Goal: Book appointment/travel/reservation: Book appointment/travel/reservation

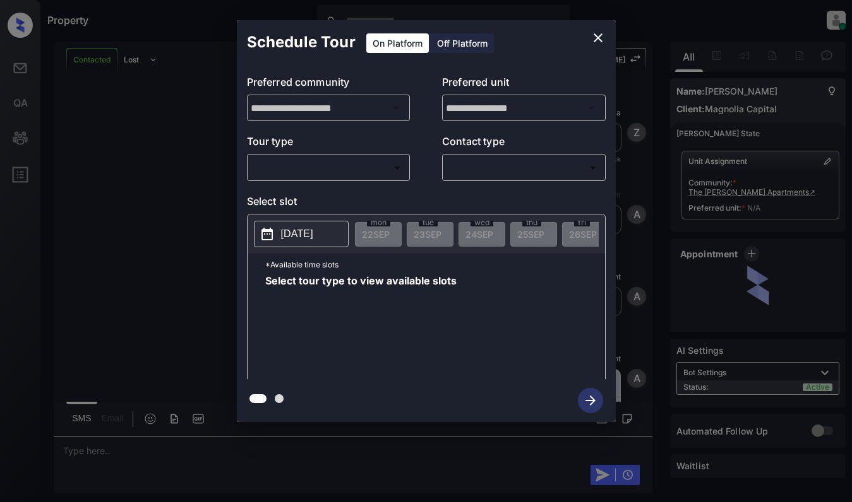
scroll to position [1867, 0]
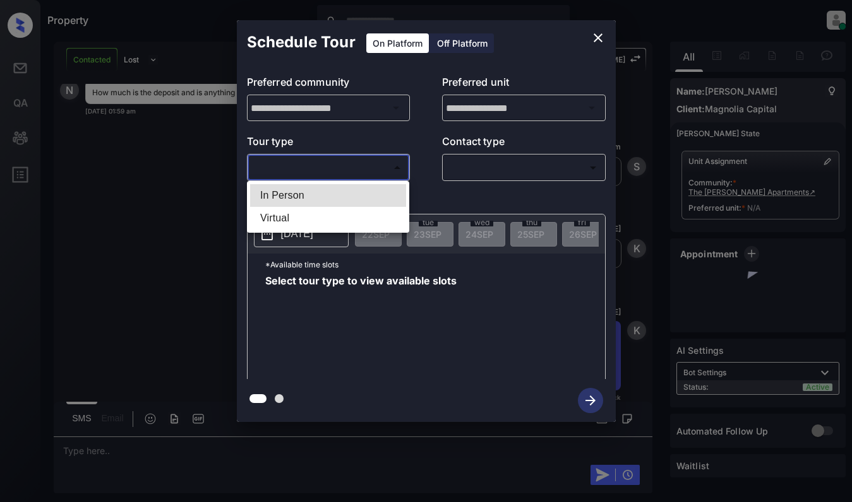
click at [374, 165] on body "Property Dominic Ceralde Online Set yourself offline Set yourself on break Prof…" at bounding box center [426, 251] width 852 height 502
click at [367, 192] on li "In Person" at bounding box center [328, 195] width 156 height 23
type input "********"
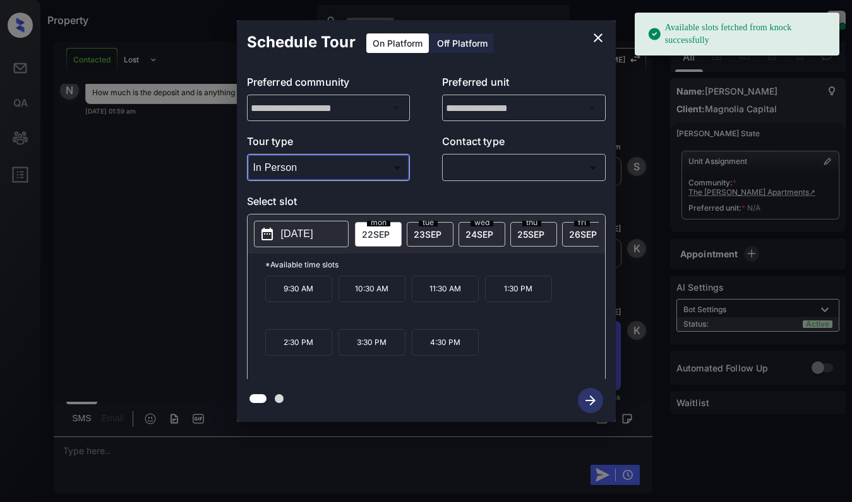
click at [593, 36] on icon "close" at bounding box center [597, 37] width 15 height 15
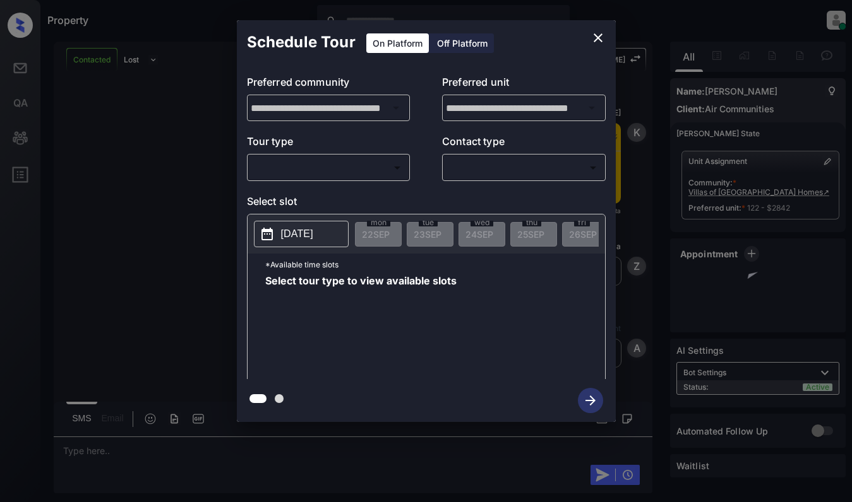
scroll to position [1878, 0]
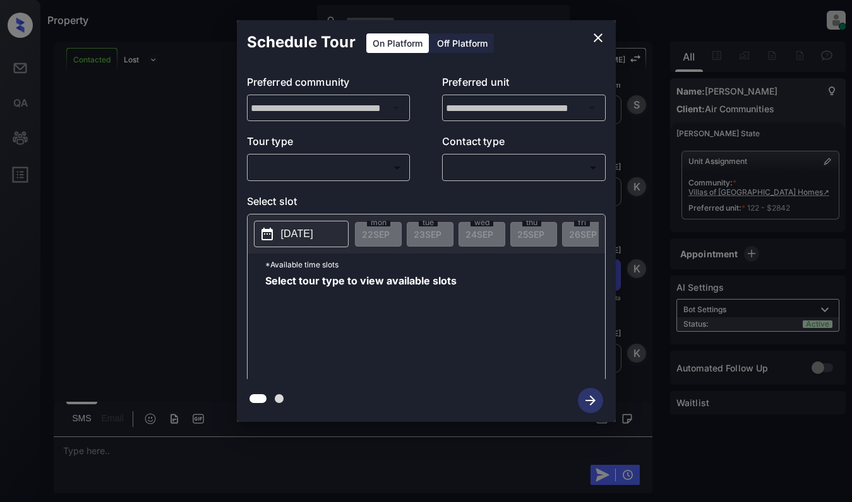
click at [371, 174] on body "Property Dominic Ceralde Online Set yourself offline Set yourself on break Prof…" at bounding box center [426, 251] width 852 height 502
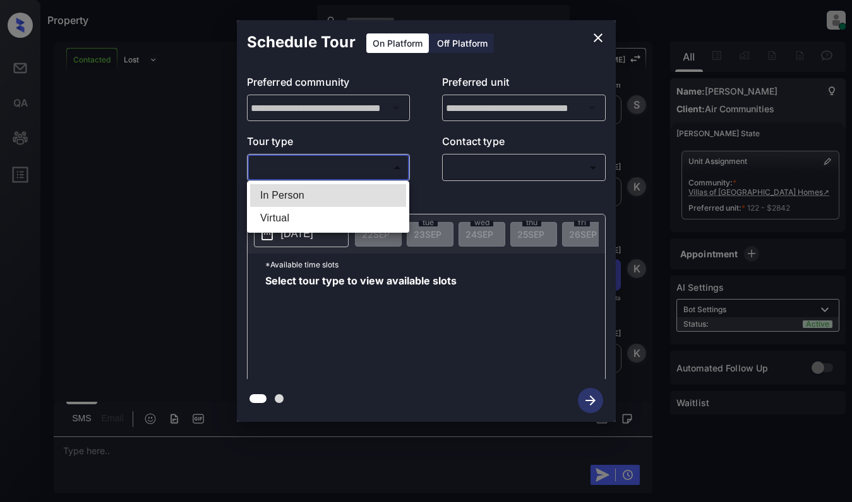
click at [372, 186] on li "In Person" at bounding box center [328, 195] width 156 height 23
type input "********"
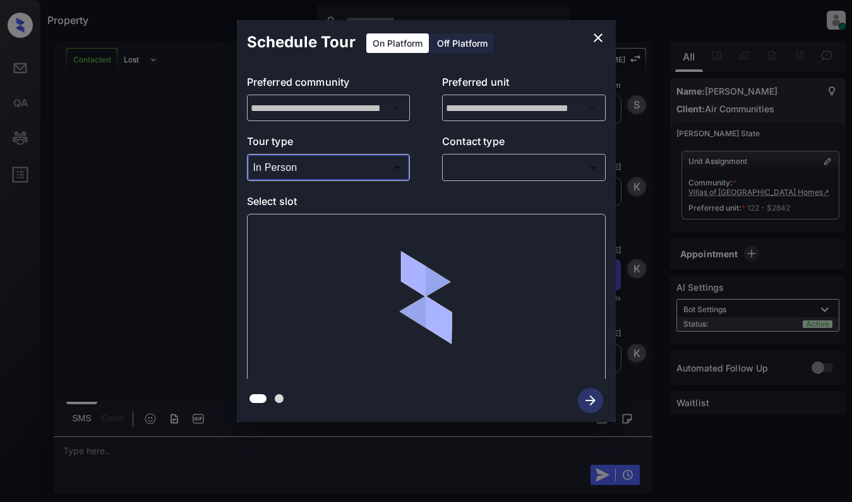
click at [487, 169] on body "Property Dominic Ceralde Online Set yourself offline Set yourself on break Prof…" at bounding box center [426, 251] width 852 height 502
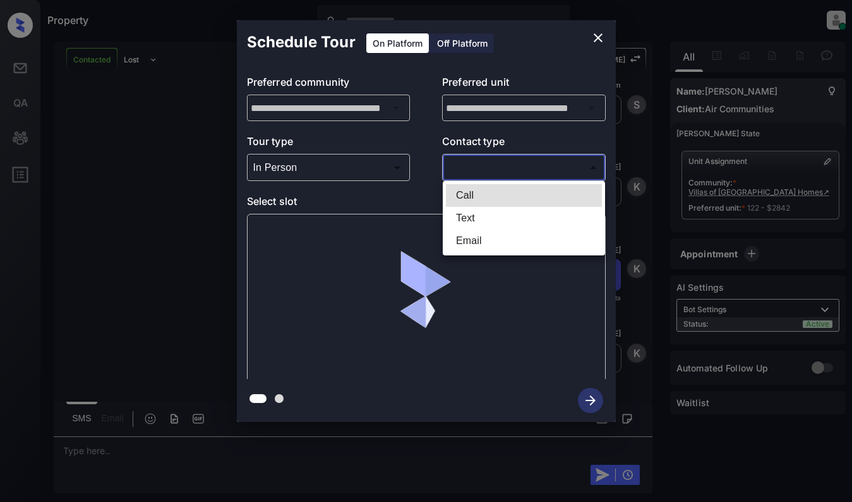
click at [485, 213] on li "Text" at bounding box center [524, 218] width 156 height 23
type input "****"
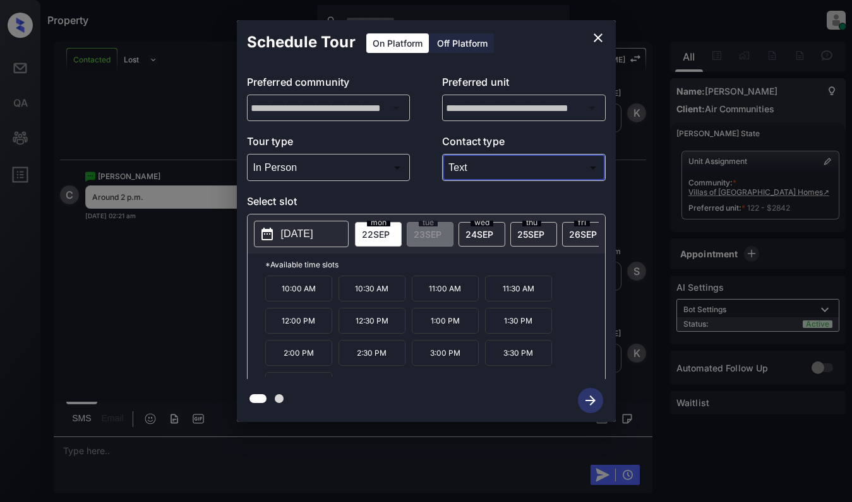
scroll to position [2119, 0]
click at [302, 364] on p "2:00 PM" at bounding box center [298, 353] width 67 height 26
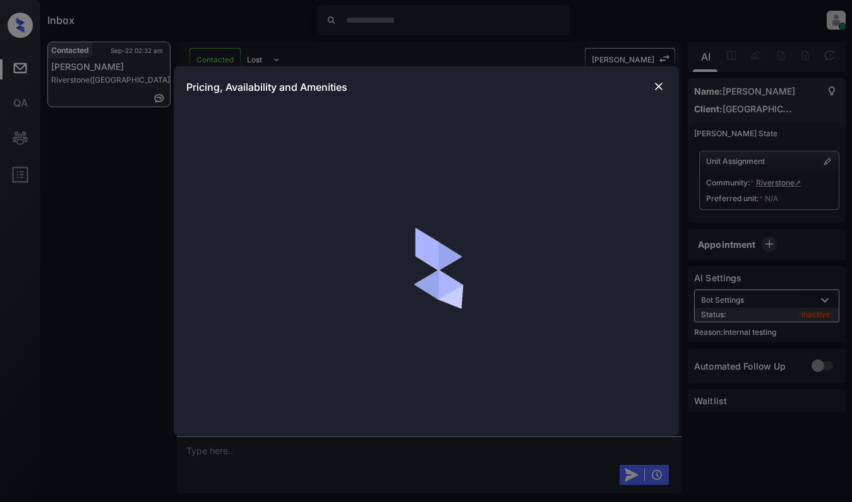
scroll to position [3220, 0]
click at [655, 82] on img at bounding box center [658, 86] width 13 height 13
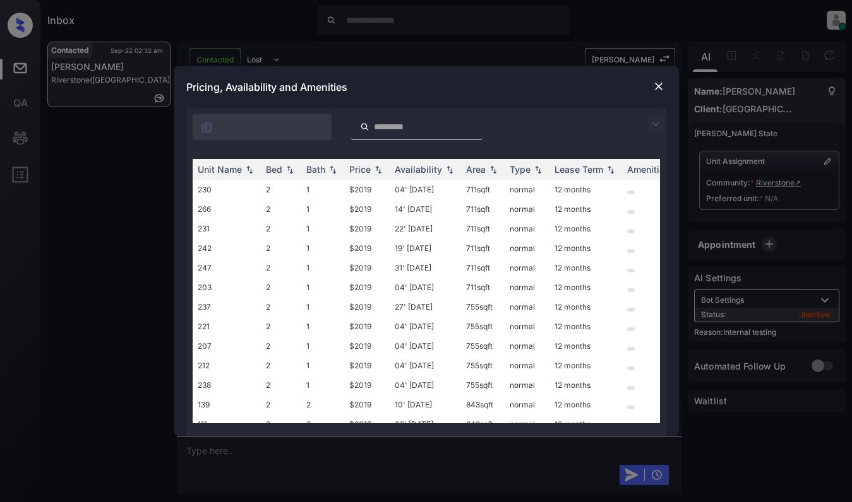
click at [656, 124] on img at bounding box center [655, 124] width 15 height 15
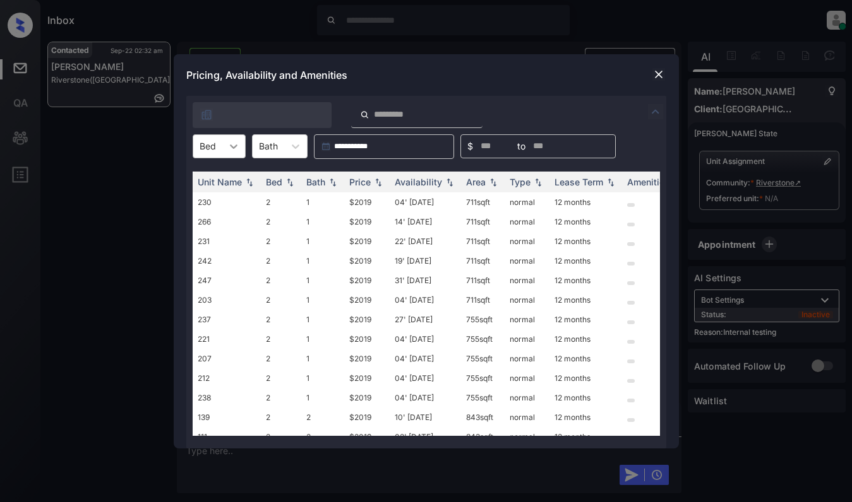
click at [225, 148] on div at bounding box center [233, 146] width 23 height 23
click at [230, 145] on icon at bounding box center [234, 147] width 8 height 4
click at [374, 181] on img at bounding box center [378, 181] width 13 height 9
click at [375, 199] on td "$2019" at bounding box center [366, 203] width 45 height 20
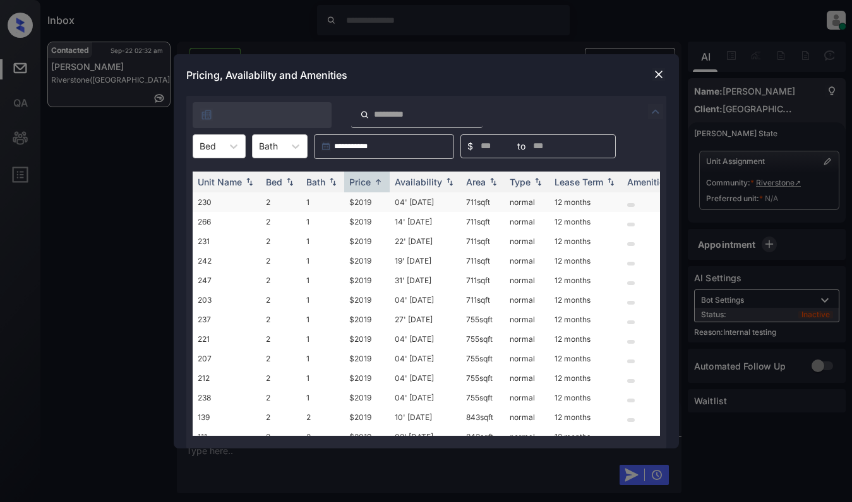
click at [375, 199] on td "$2019" at bounding box center [366, 203] width 45 height 20
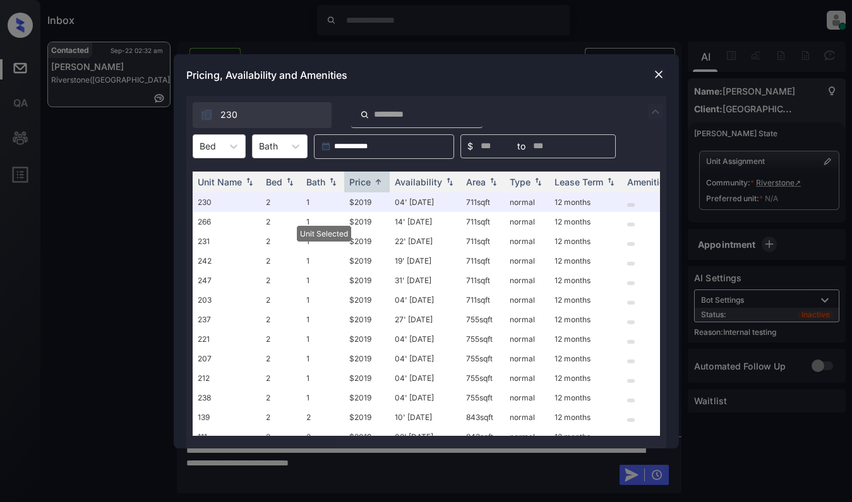
click at [657, 71] on img at bounding box center [658, 74] width 13 height 13
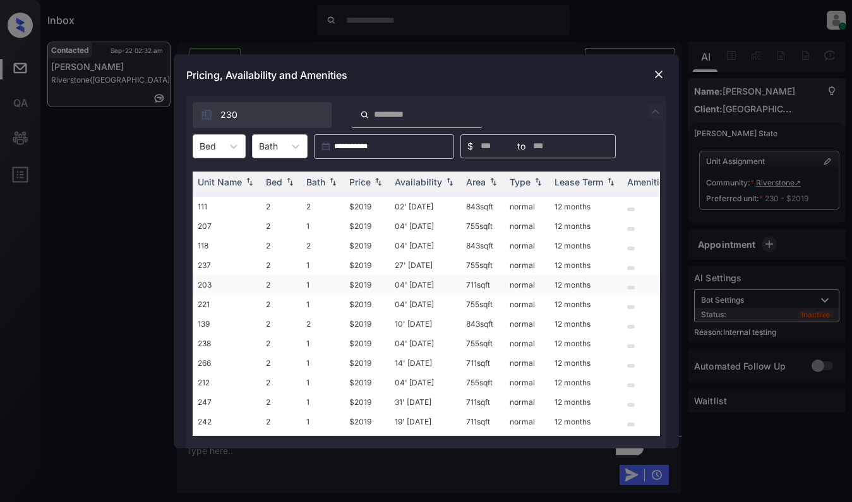
scroll to position [40, 0]
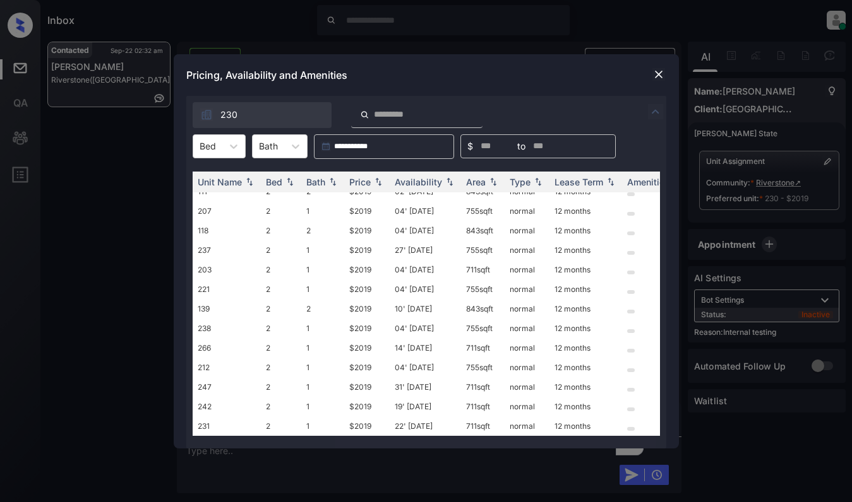
click at [660, 71] on img at bounding box center [658, 74] width 13 height 13
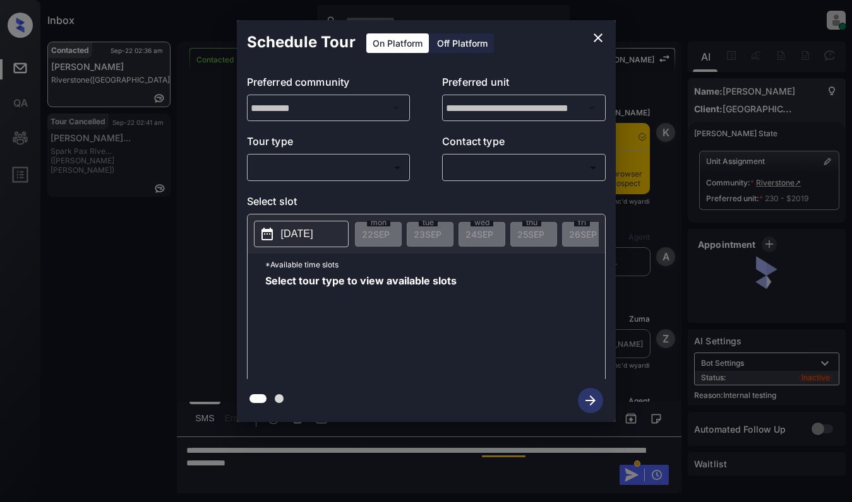
click at [348, 172] on body "Inbox [PERSON_NAME] Online Set yourself offline Set yourself on break Profile S…" at bounding box center [426, 251] width 852 height 502
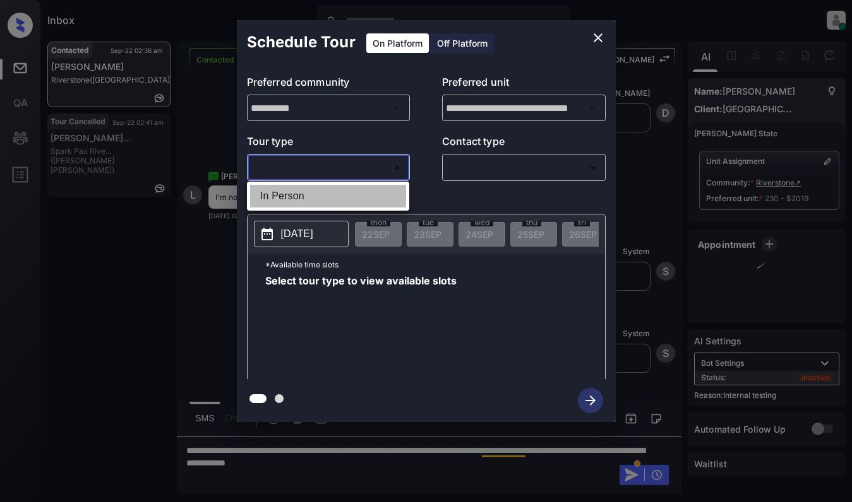
click at [349, 191] on li "In Person" at bounding box center [328, 196] width 156 height 23
type input "********"
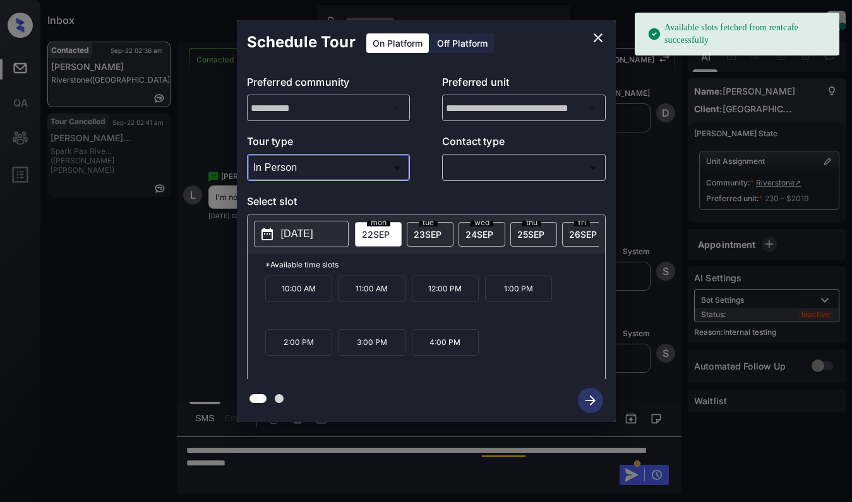
click at [303, 236] on p "[DATE]" at bounding box center [297, 234] width 32 height 15
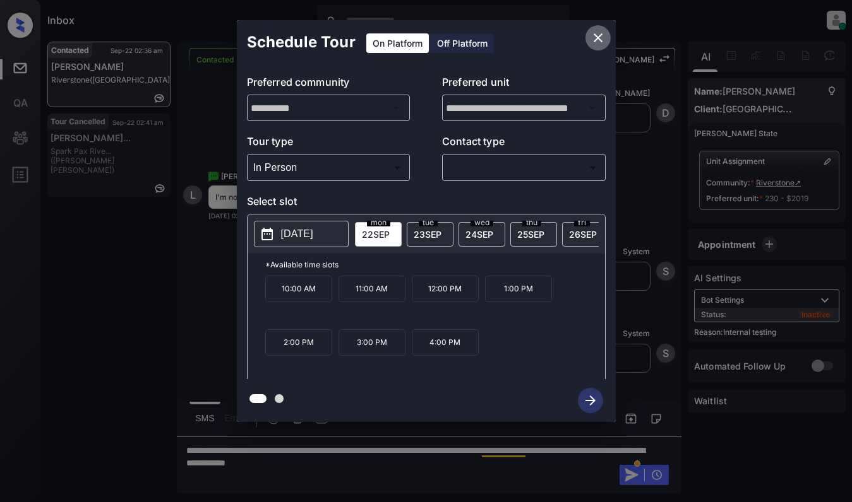
click at [601, 39] on icon "close" at bounding box center [597, 37] width 15 height 15
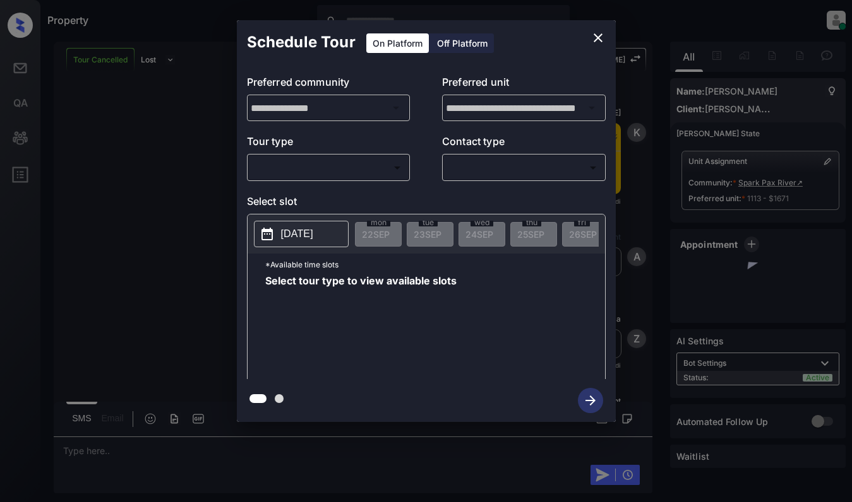
scroll to position [7487, 0]
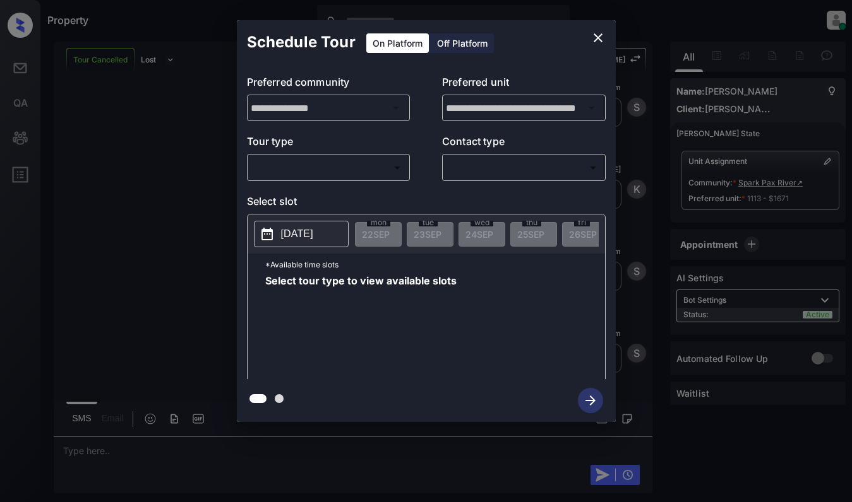
click at [366, 171] on body "Property [PERSON_NAME] Online Set yourself offline Set yourself on break Profil…" at bounding box center [426, 251] width 852 height 502
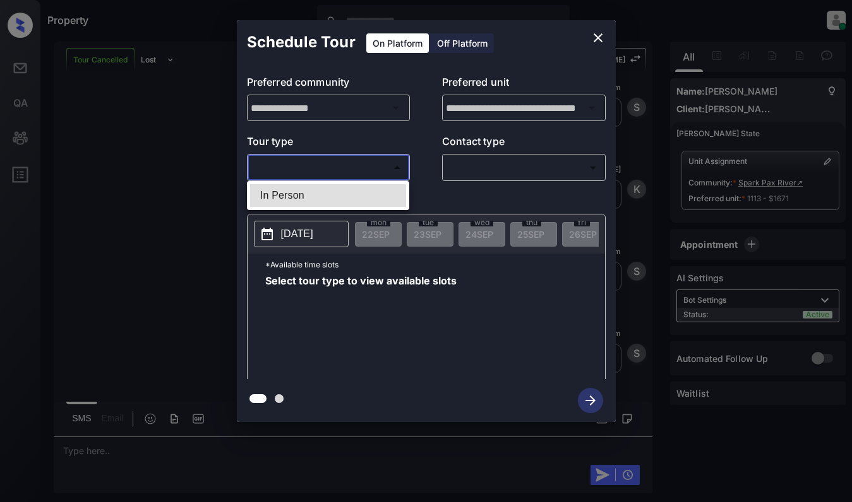
click at [367, 190] on li "In Person" at bounding box center [328, 195] width 156 height 23
type input "********"
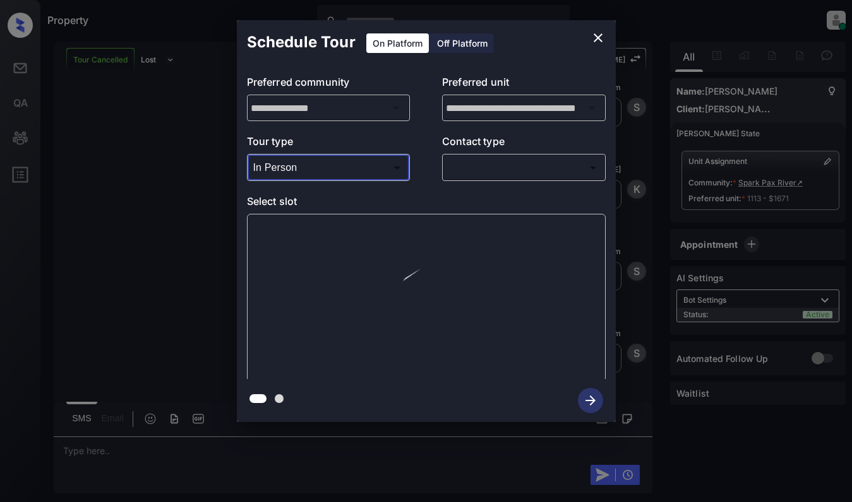
click at [526, 166] on body "Property [PERSON_NAME] Online Set yourself offline Set yourself on break Profil…" at bounding box center [426, 251] width 852 height 502
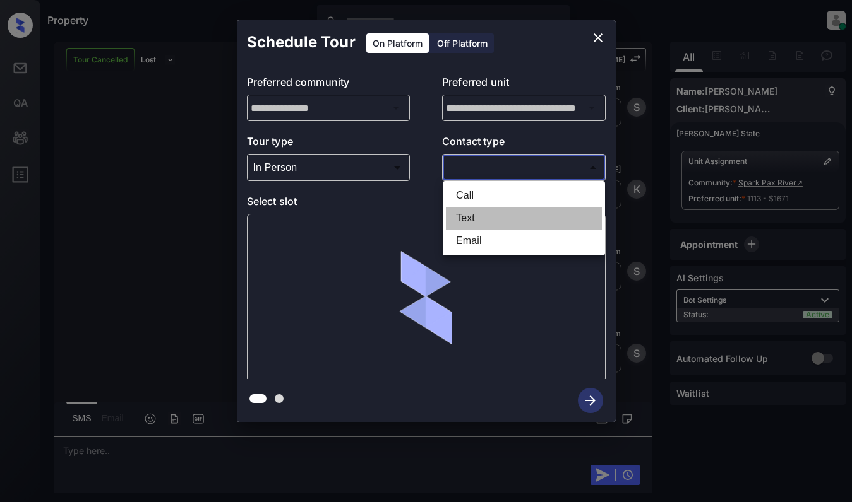
click at [516, 212] on li "Text" at bounding box center [524, 218] width 156 height 23
type input "****"
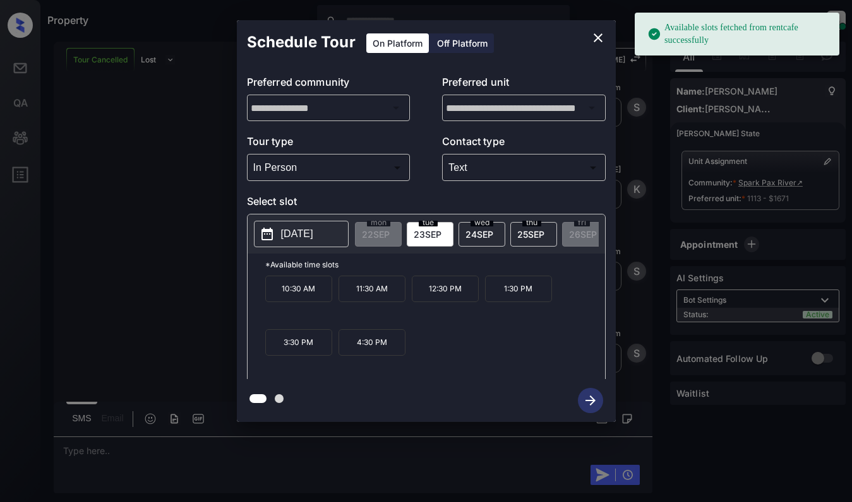
click at [121, 189] on div "**********" at bounding box center [426, 221] width 852 height 443
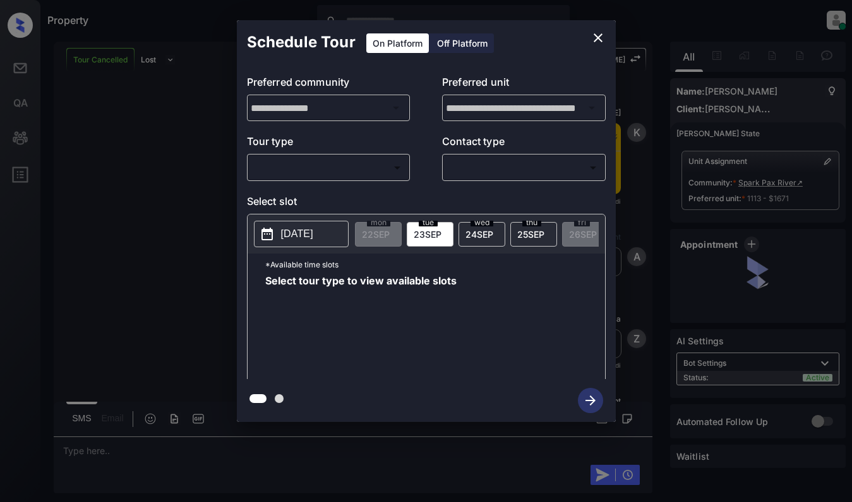
scroll to position [6395, 0]
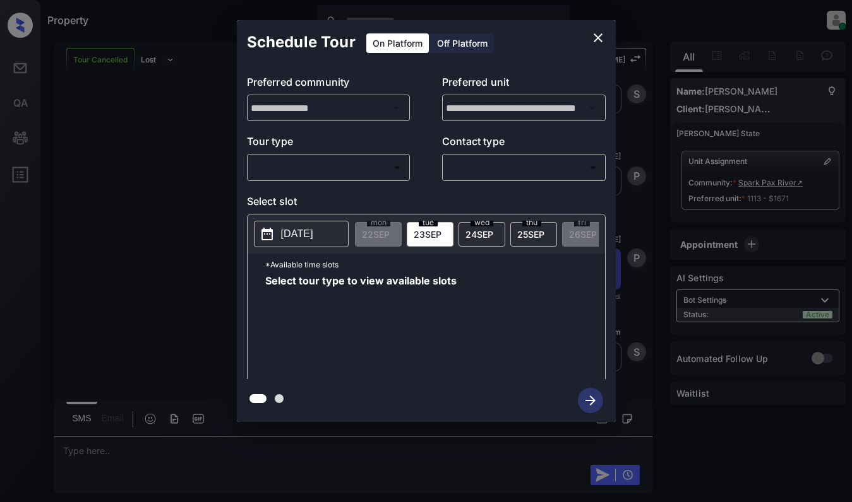
click at [360, 175] on body "Property [PERSON_NAME] Online Set yourself offline Set yourself on break Profil…" at bounding box center [426, 251] width 852 height 502
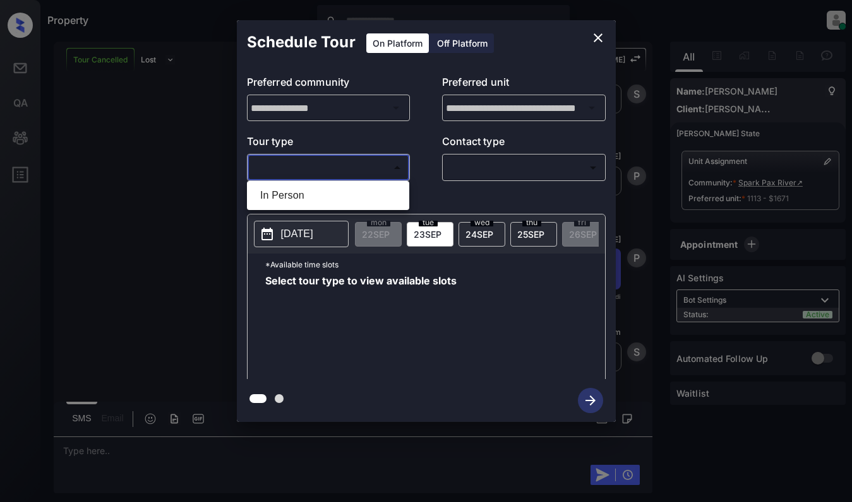
click at [364, 196] on li "In Person" at bounding box center [328, 195] width 156 height 23
type input "********"
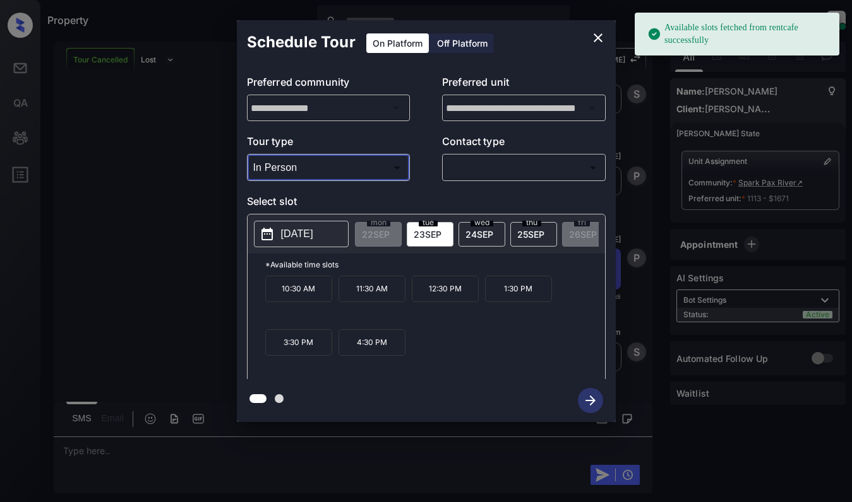
click at [308, 231] on p "[DATE]" at bounding box center [297, 234] width 32 height 15
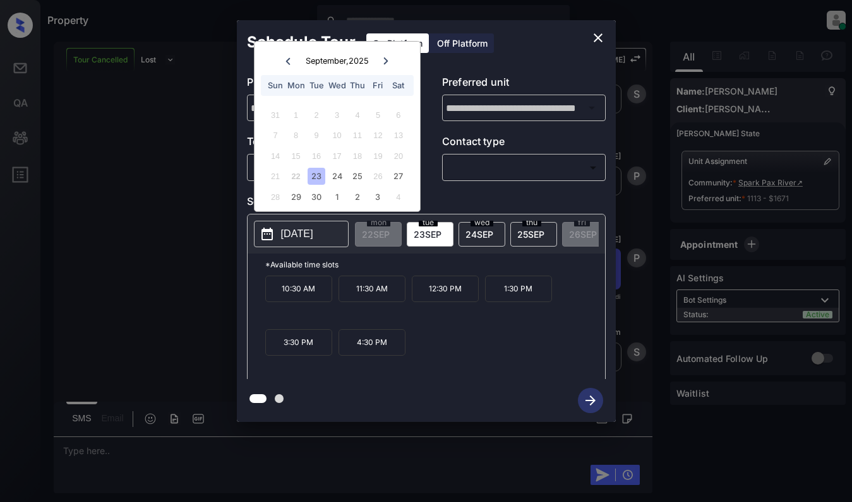
click at [653, 177] on div "**********" at bounding box center [426, 221] width 852 height 443
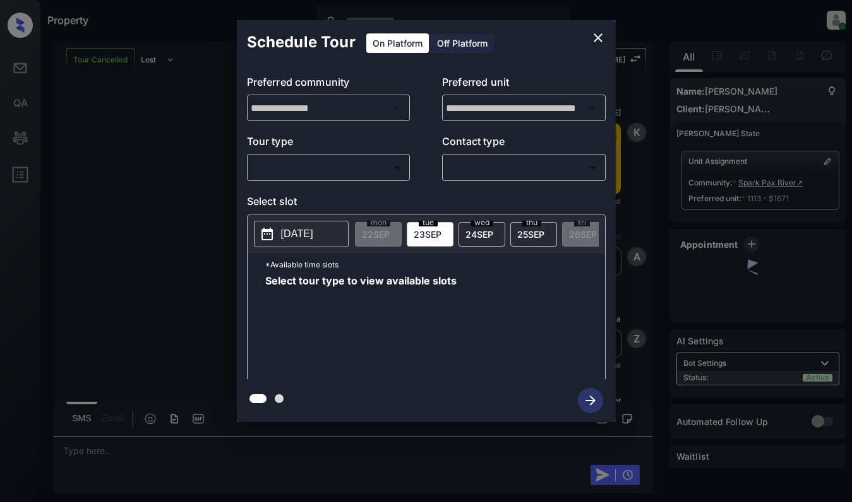
scroll to position [7487, 0]
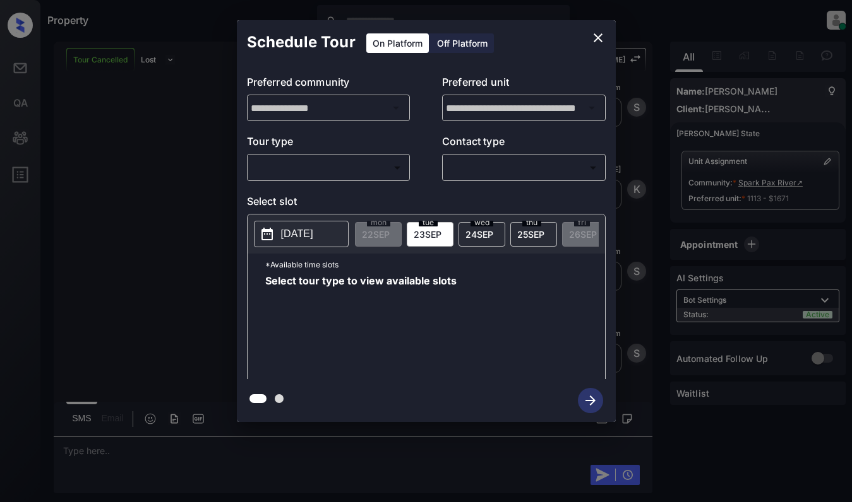
click at [385, 162] on body "Property [PERSON_NAME] Online Set yourself offline Set yourself on break Profil…" at bounding box center [426, 251] width 852 height 502
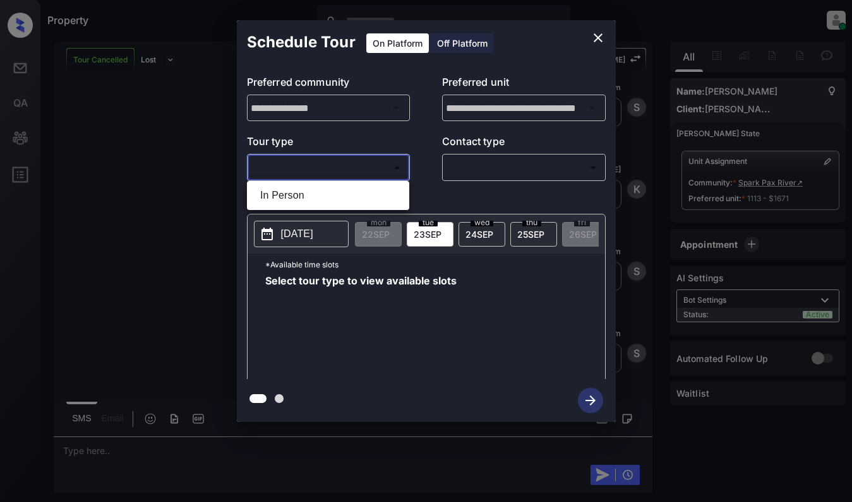
click at [381, 196] on li "In Person" at bounding box center [328, 195] width 156 height 23
type input "********"
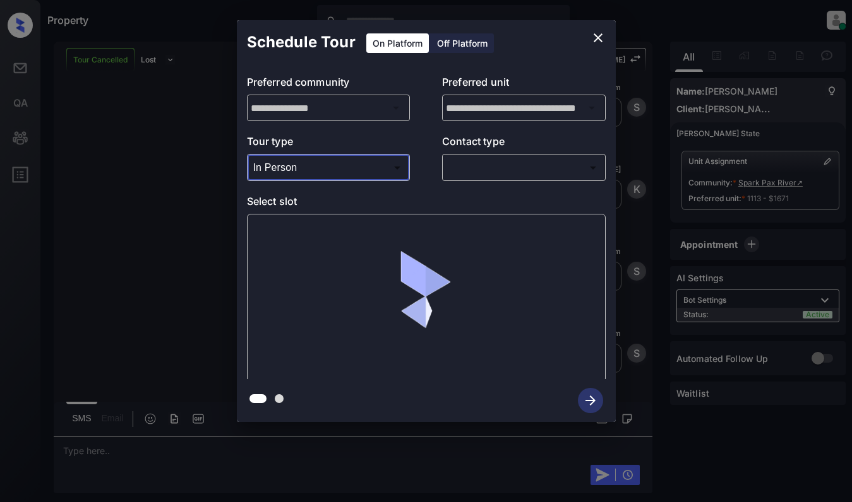
click at [511, 161] on body "Property [PERSON_NAME] Online Set yourself offline Set yourself on break Profil…" at bounding box center [426, 251] width 852 height 502
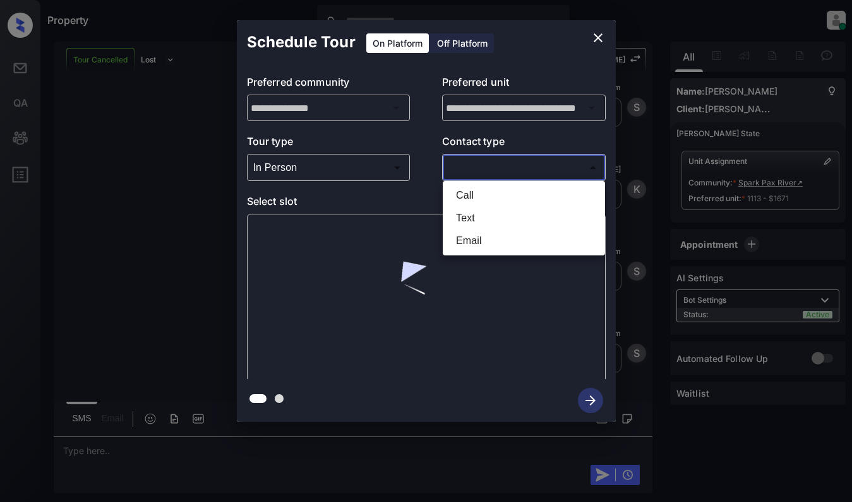
click at [502, 218] on li "Text" at bounding box center [524, 218] width 156 height 23
type input "****"
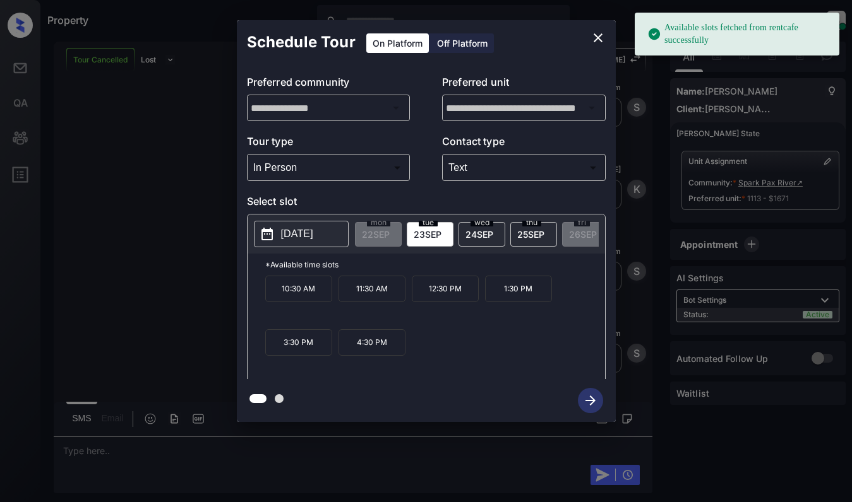
click at [313, 232] on p "2025-09-23" at bounding box center [297, 234] width 32 height 15
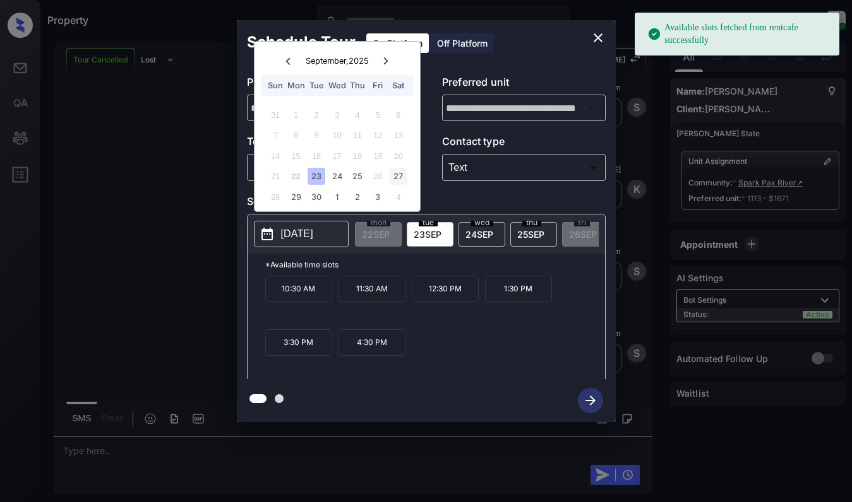
click at [398, 176] on div "27" at bounding box center [397, 176] width 17 height 17
click at [304, 288] on p "9:00 AM" at bounding box center [298, 289] width 67 height 27
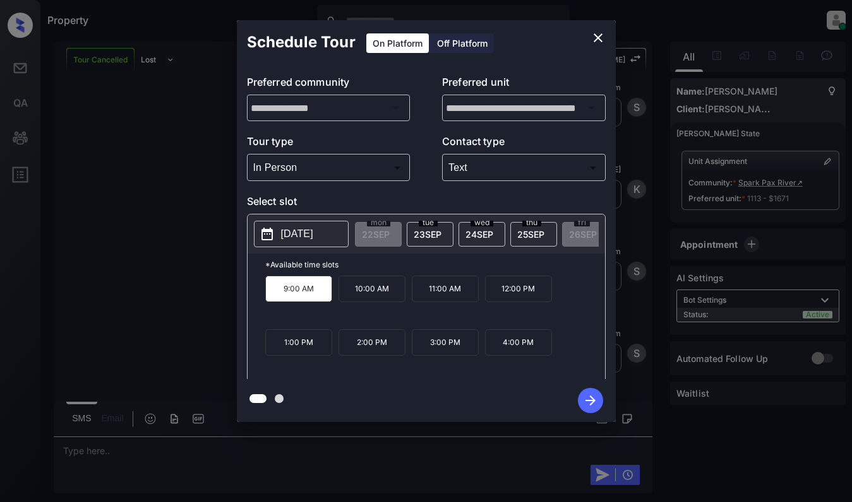
click at [586, 405] on icon "button" at bounding box center [590, 400] width 25 height 25
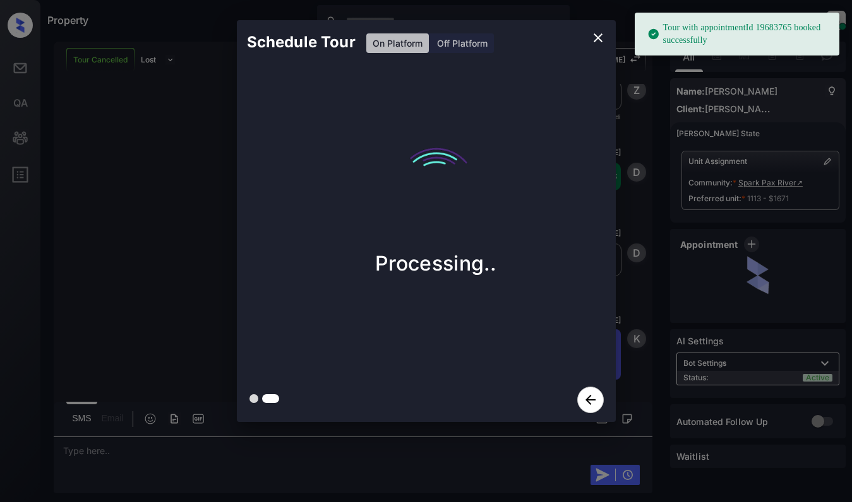
scroll to position [7839, 0]
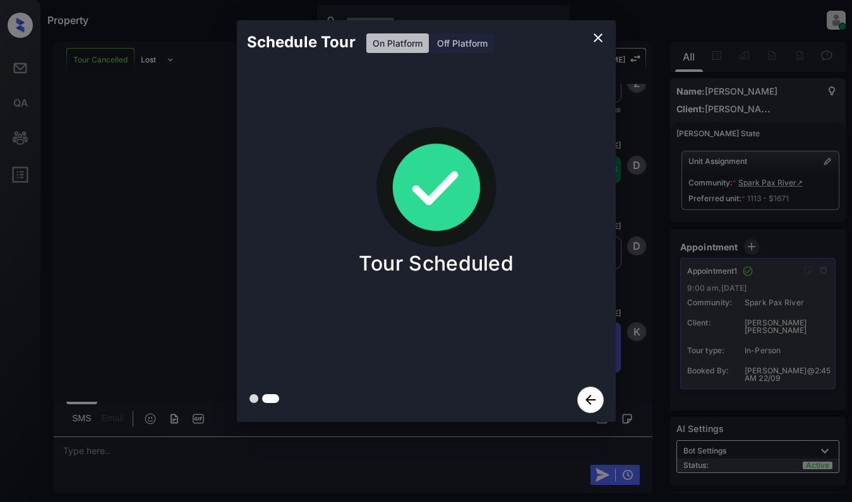
click at [189, 189] on div "Schedule Tour On Platform Off Platform Tour Scheduled" at bounding box center [426, 221] width 852 height 443
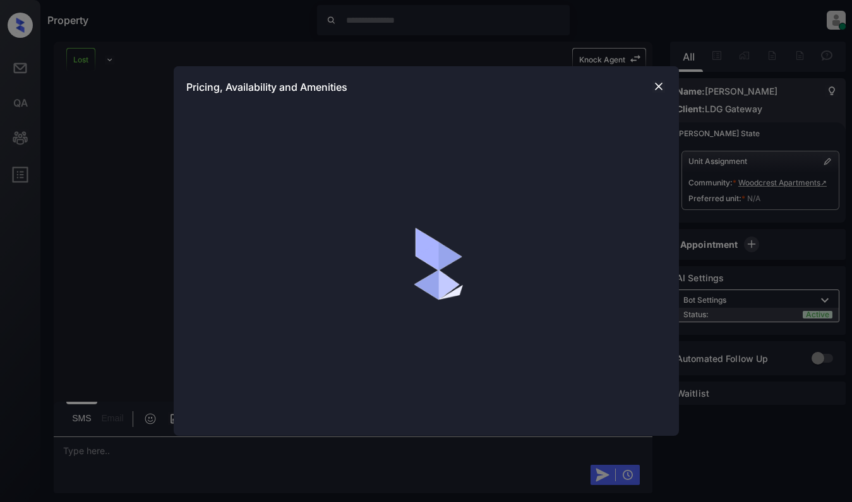
scroll to position [460, 0]
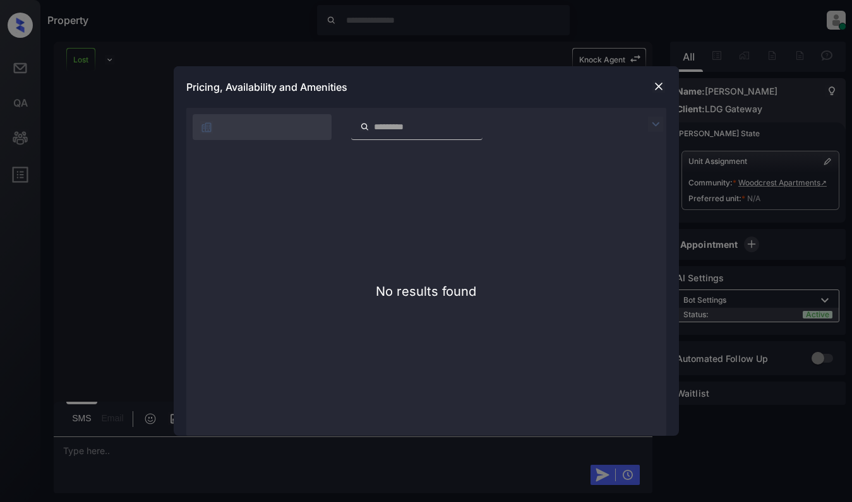
click at [653, 83] on img at bounding box center [658, 86] width 13 height 13
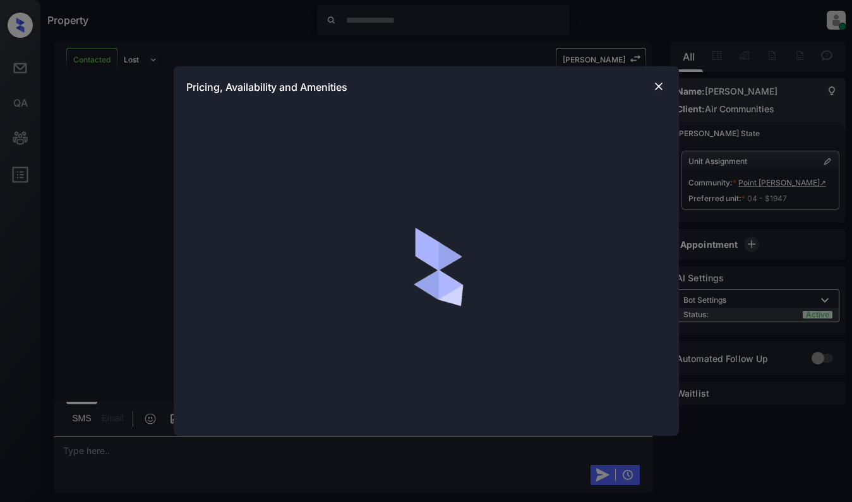
scroll to position [1010, 0]
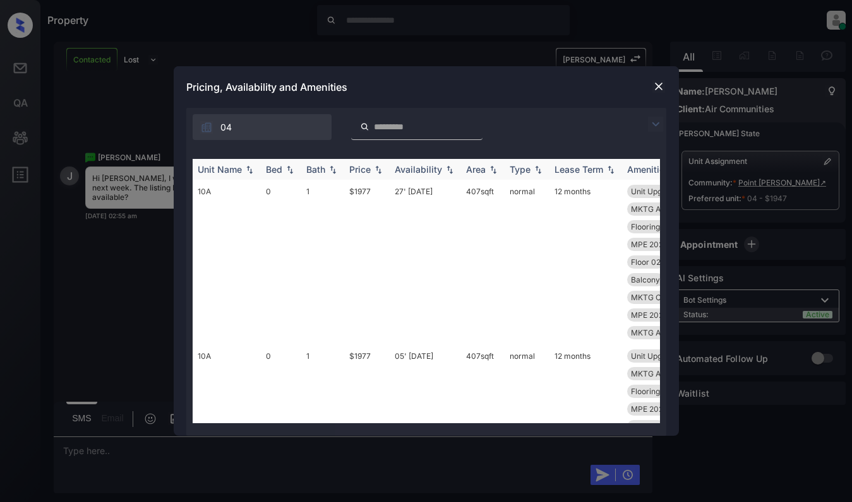
click at [367, 169] on div "Price" at bounding box center [359, 169] width 21 height 11
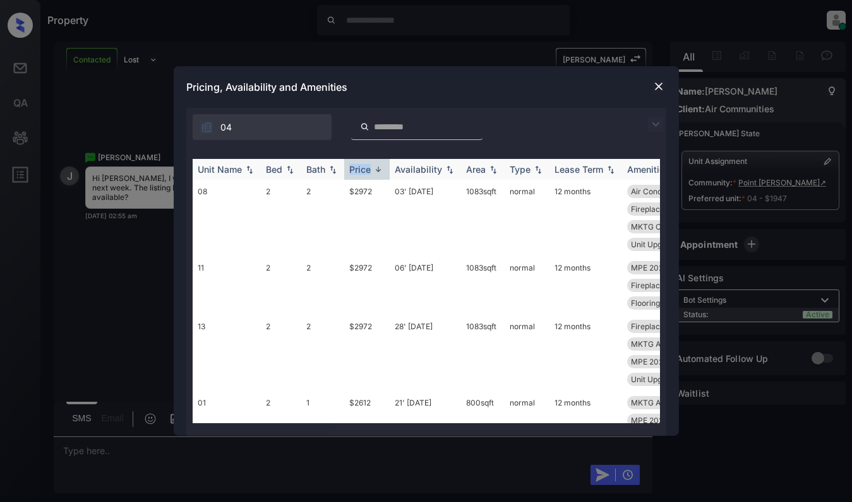
click at [367, 169] on div "Price" at bounding box center [359, 169] width 21 height 11
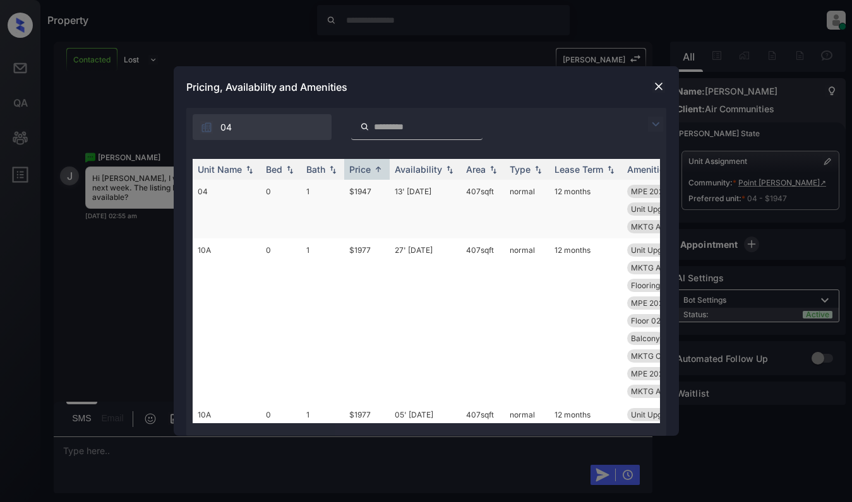
click at [369, 214] on td "$1947" at bounding box center [366, 209] width 45 height 59
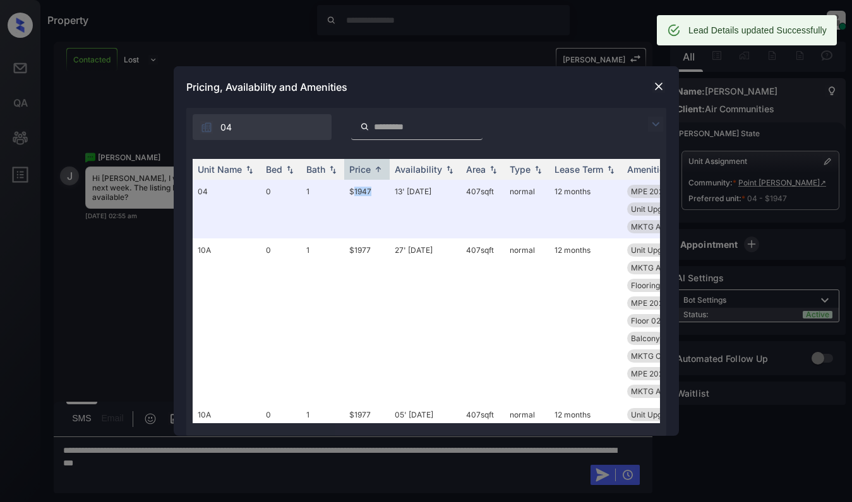
click at [662, 87] on img at bounding box center [658, 86] width 13 height 13
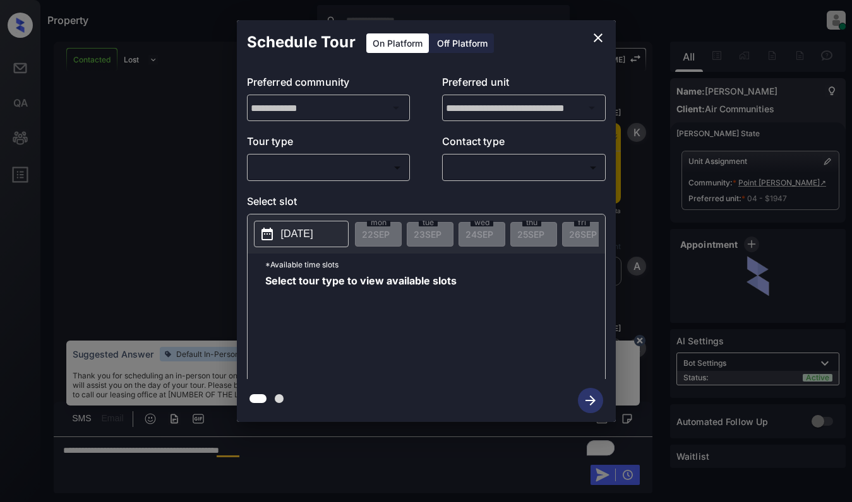
scroll to position [1117, 0]
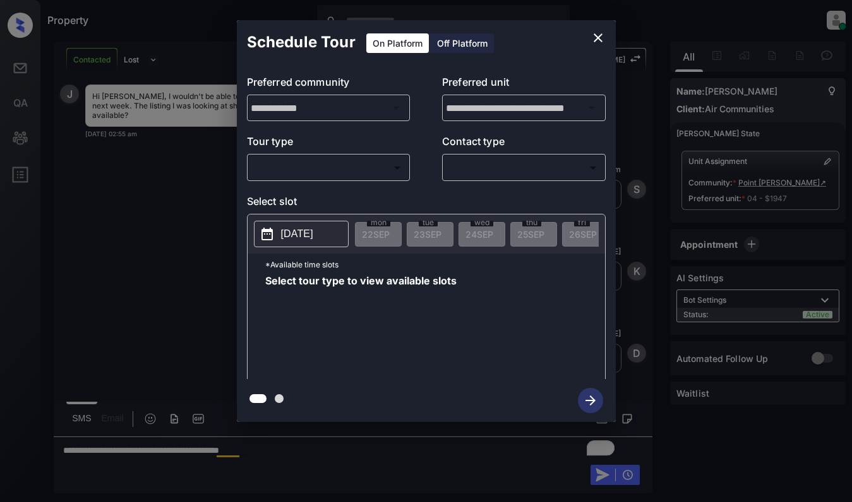
click at [360, 170] on body "Property Dominic Ceralde Online Set yourself offline Set yourself on break Prof…" at bounding box center [426, 251] width 852 height 502
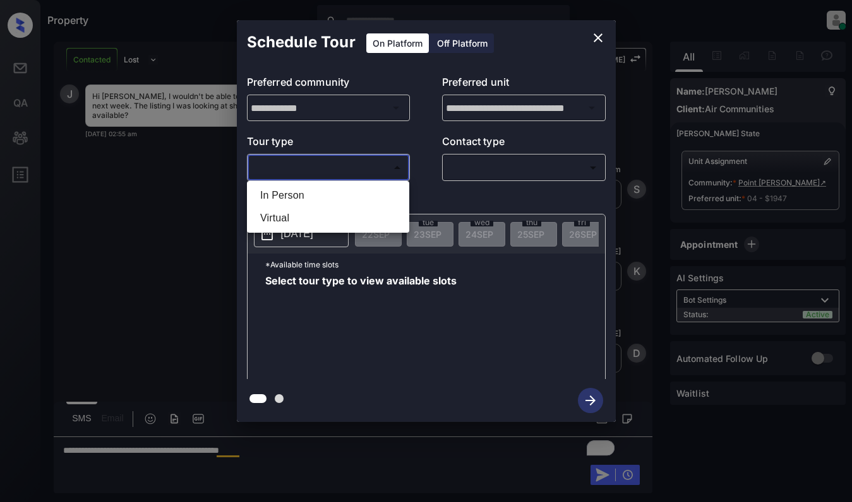
click at [348, 192] on li "In Person" at bounding box center [328, 195] width 156 height 23
type input "********"
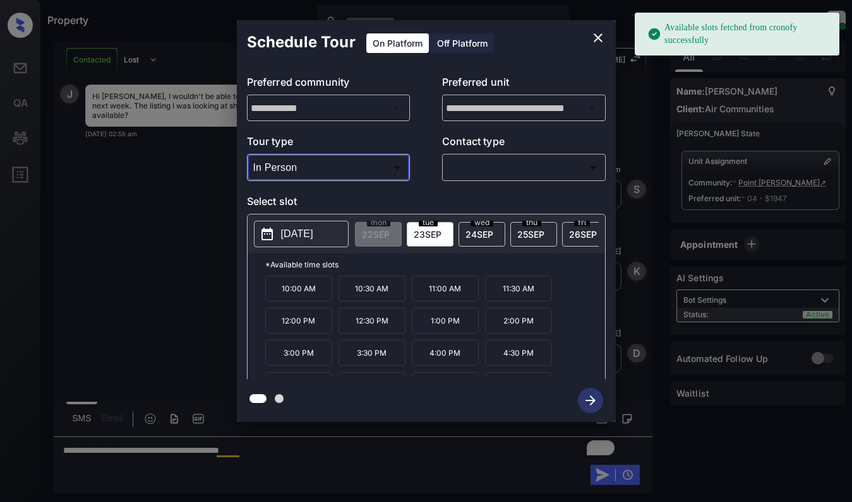
click at [313, 235] on p "[DATE]" at bounding box center [297, 234] width 32 height 15
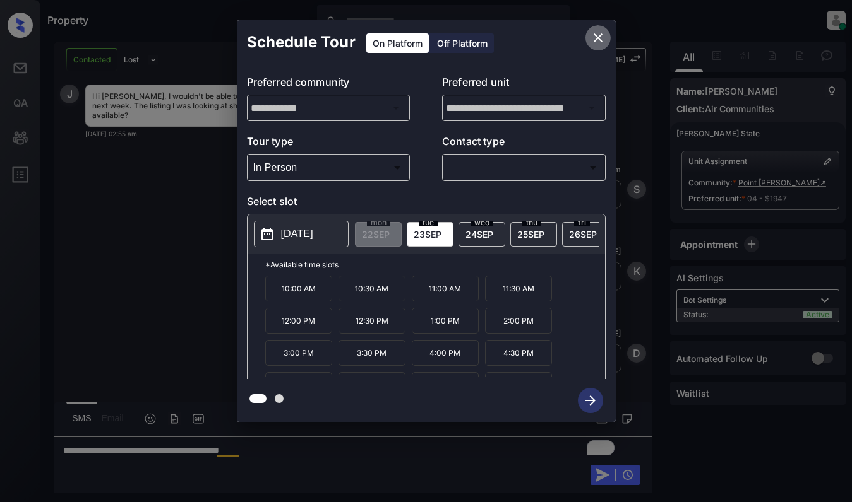
click at [597, 42] on icon "close" at bounding box center [597, 37] width 15 height 15
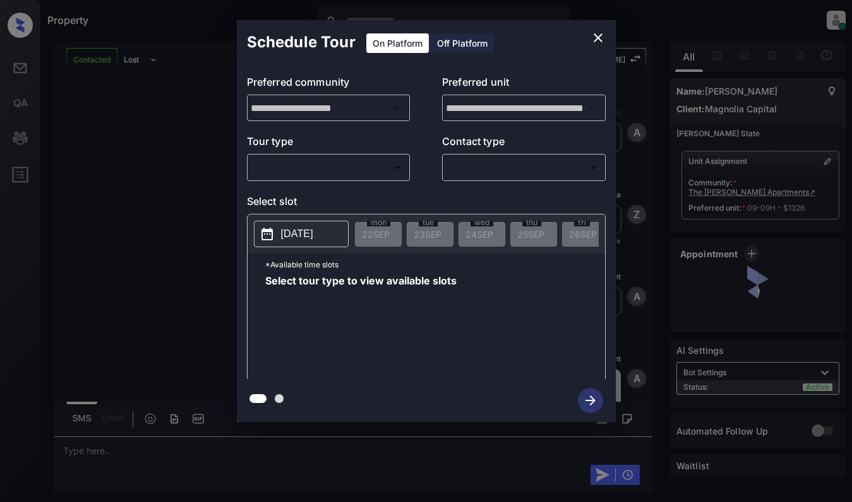
scroll to position [1867, 0]
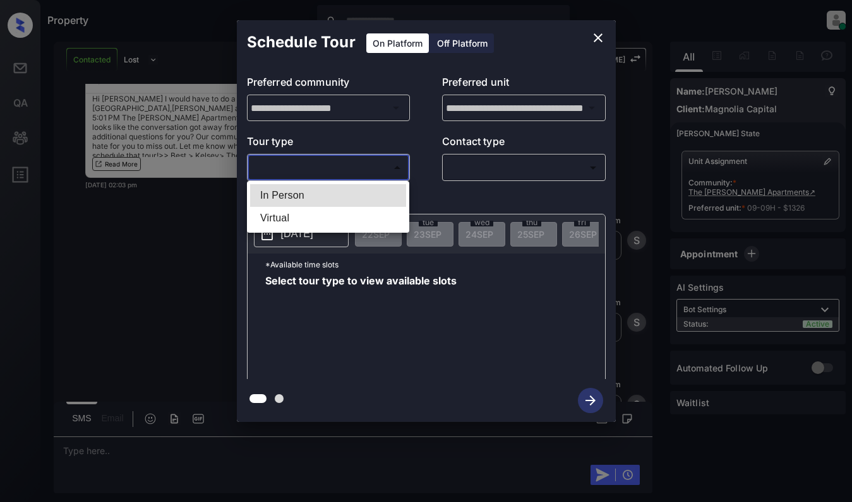
click at [335, 170] on body "Property [PERSON_NAME] Online Set yourself offline Set yourself on break Profil…" at bounding box center [426, 251] width 852 height 502
click at [595, 38] on div at bounding box center [426, 251] width 852 height 502
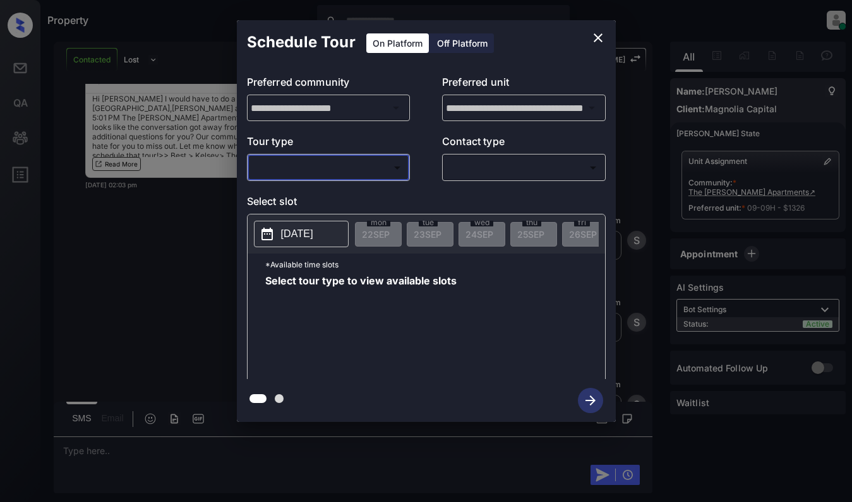
click at [599, 38] on icon "close" at bounding box center [597, 37] width 15 height 15
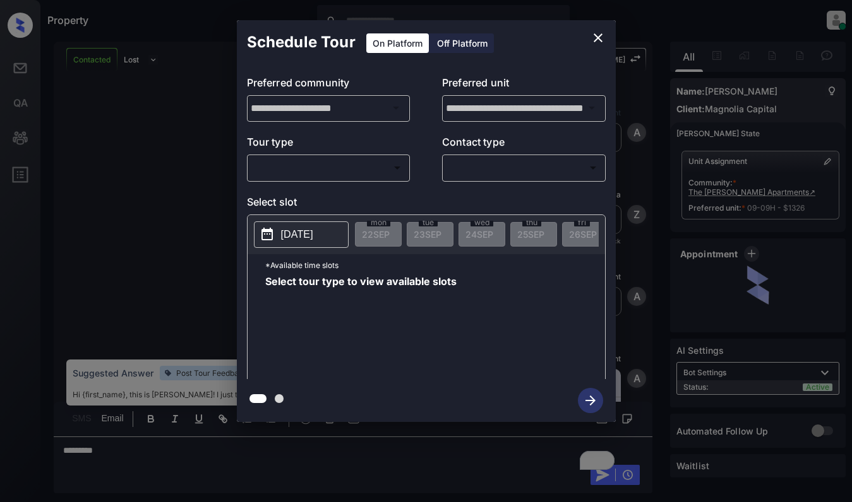
scroll to position [2562, 0]
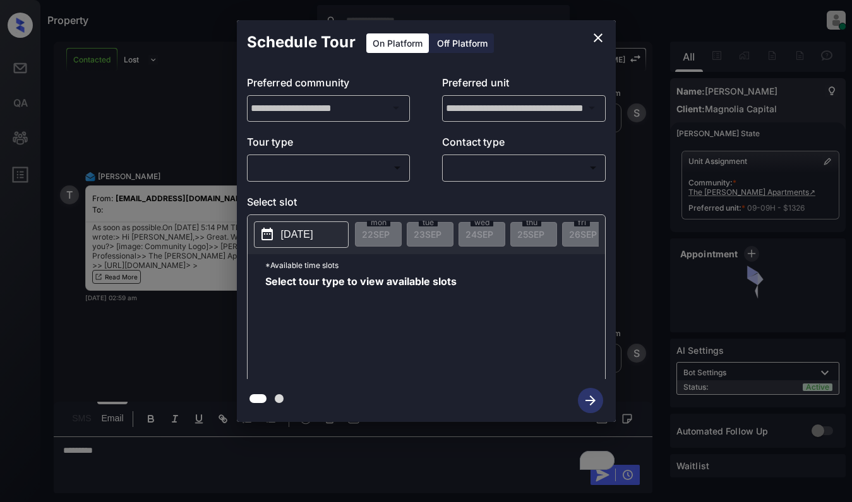
click at [354, 170] on body "Property [PERSON_NAME] Online Set yourself offline Set yourself on break Profil…" at bounding box center [426, 251] width 852 height 502
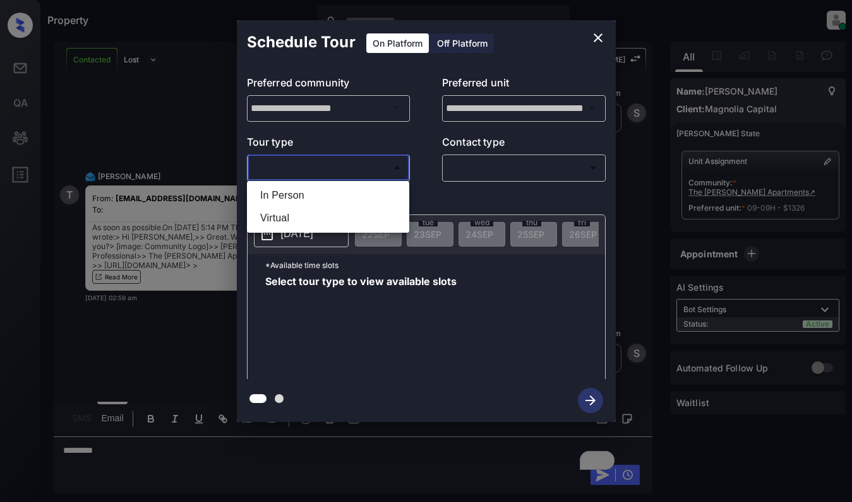
click at [352, 211] on li "Virtual" at bounding box center [328, 218] width 156 height 23
type input "*******"
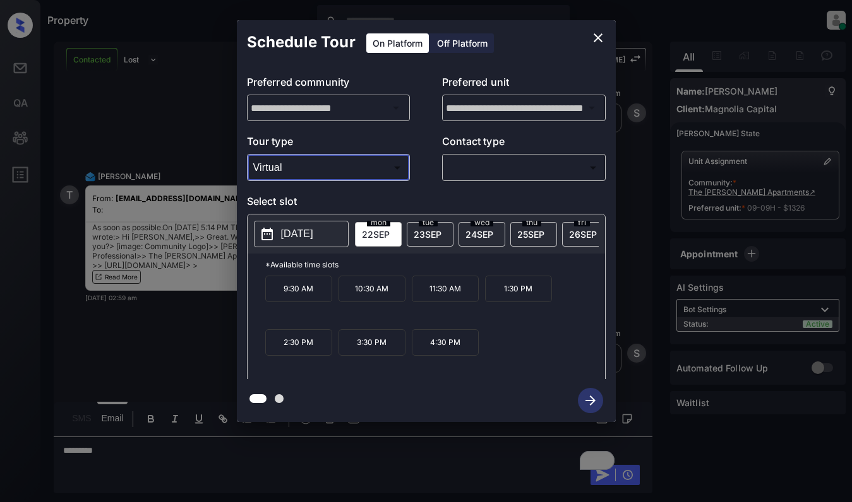
click at [593, 35] on icon "close" at bounding box center [597, 37] width 15 height 15
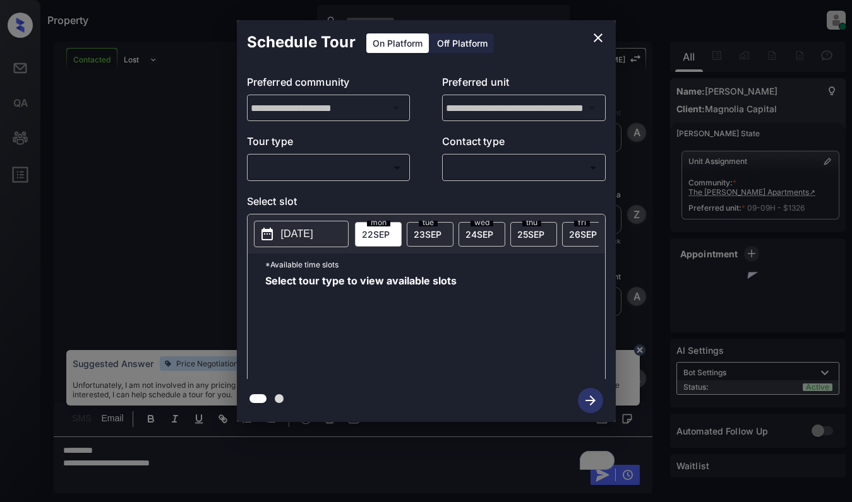
scroll to position [2562, 0]
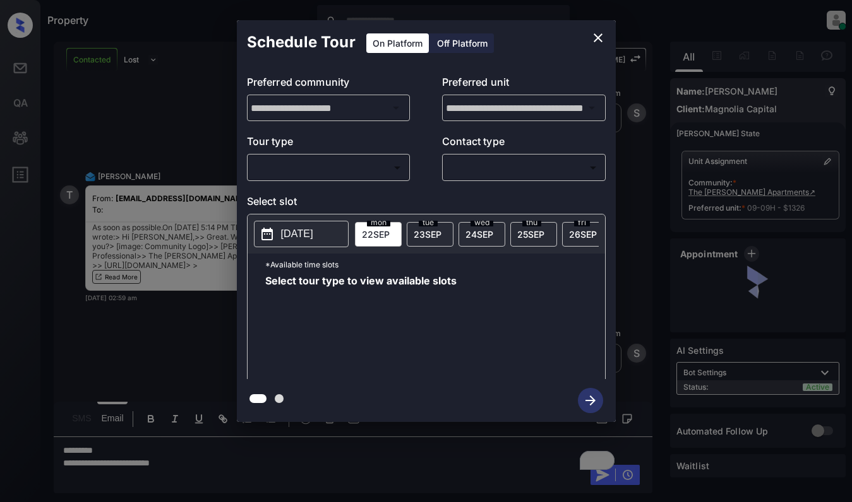
click at [311, 166] on body "Property [PERSON_NAME] Online Set yourself offline Set yourself on break Profil…" at bounding box center [426, 251] width 852 height 502
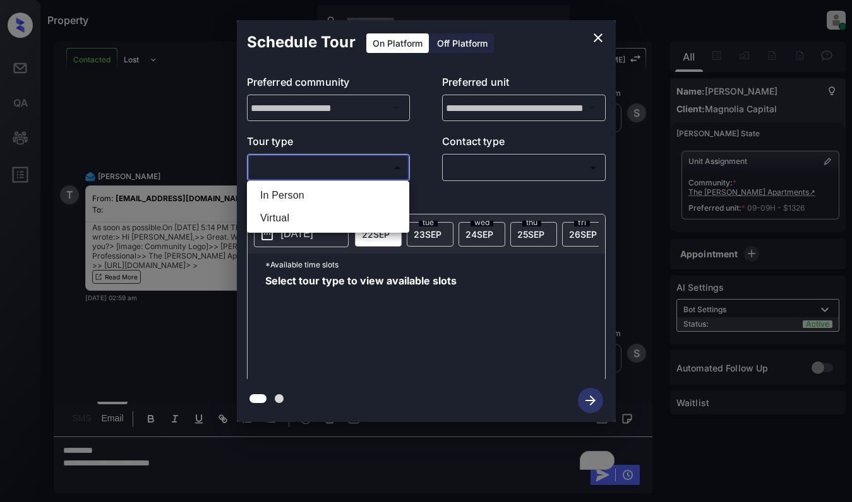
click at [304, 216] on li "Virtual" at bounding box center [328, 218] width 156 height 23
type input "*******"
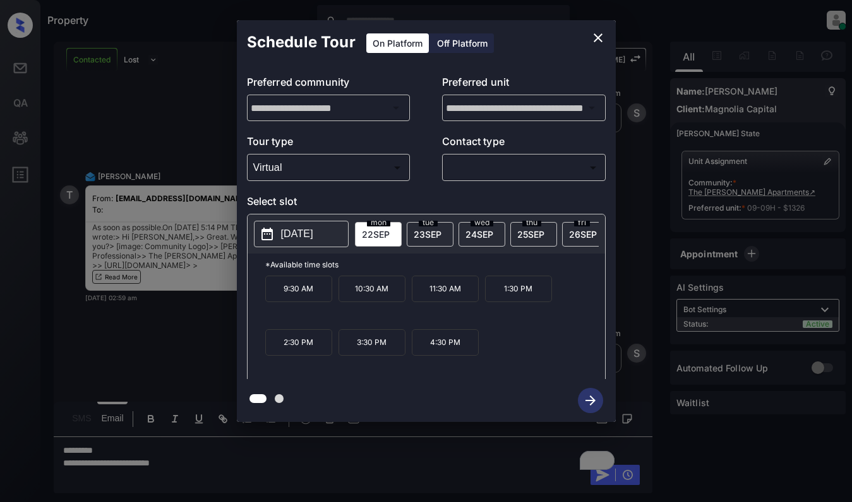
click at [597, 35] on icon "close" at bounding box center [597, 37] width 15 height 15
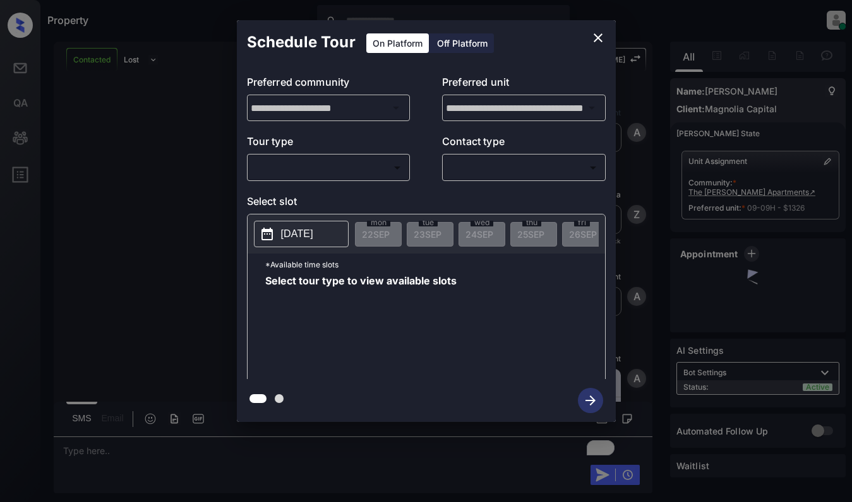
scroll to position [3357, 0]
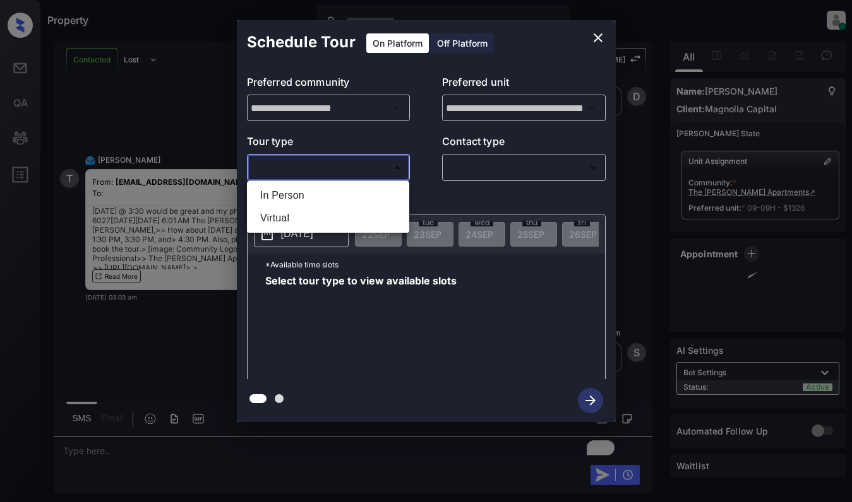
click at [364, 158] on body "Property [PERSON_NAME] Online Set yourself offline Set yourself on break Profil…" at bounding box center [426, 251] width 852 height 502
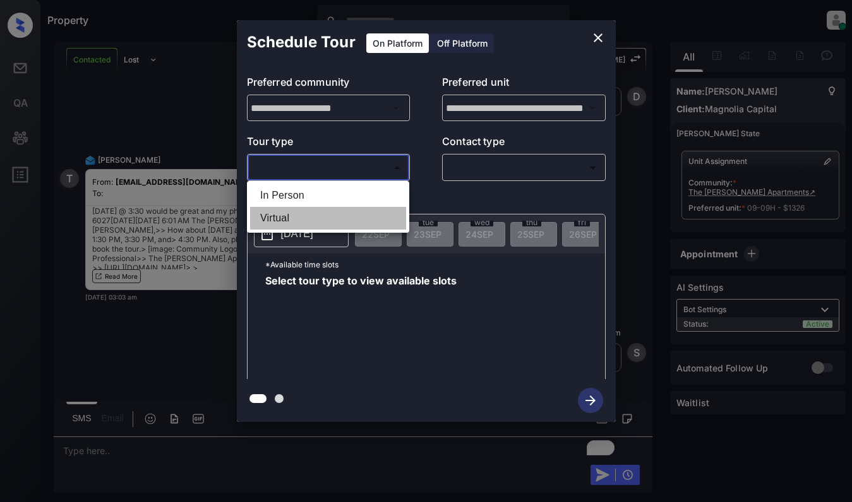
click at [339, 213] on li "Virtual" at bounding box center [328, 218] width 156 height 23
type input "*******"
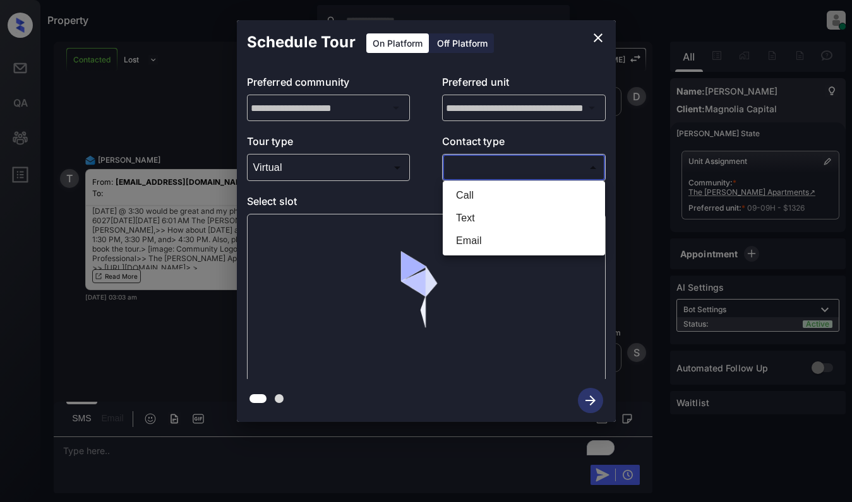
click at [474, 164] on body "Property [PERSON_NAME] Online Set yourself offline Set yourself on break Profil…" at bounding box center [426, 251] width 852 height 502
click at [490, 239] on li "Email" at bounding box center [524, 241] width 156 height 23
type input "*****"
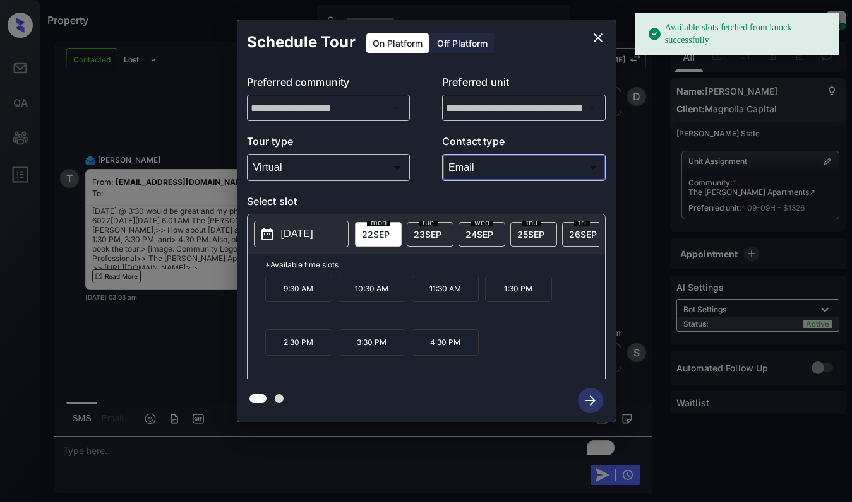
click at [375, 349] on p "3:30 PM" at bounding box center [371, 343] width 67 height 27
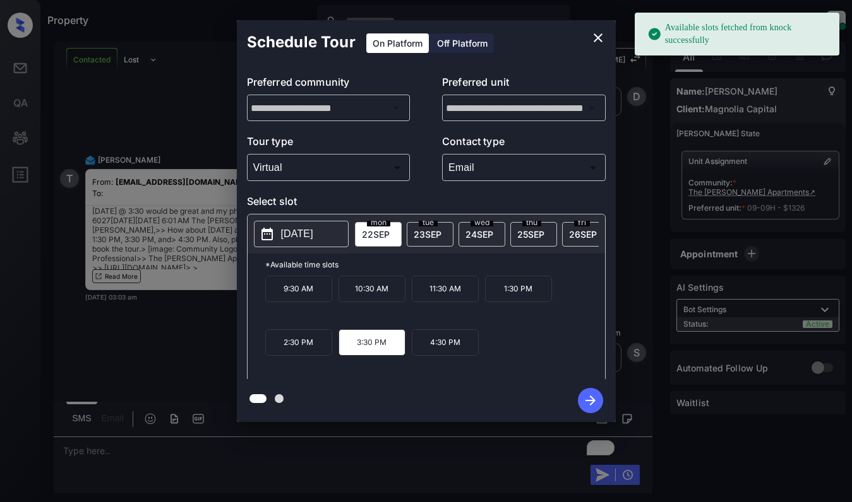
click at [590, 400] on icon "button" at bounding box center [590, 400] width 25 height 25
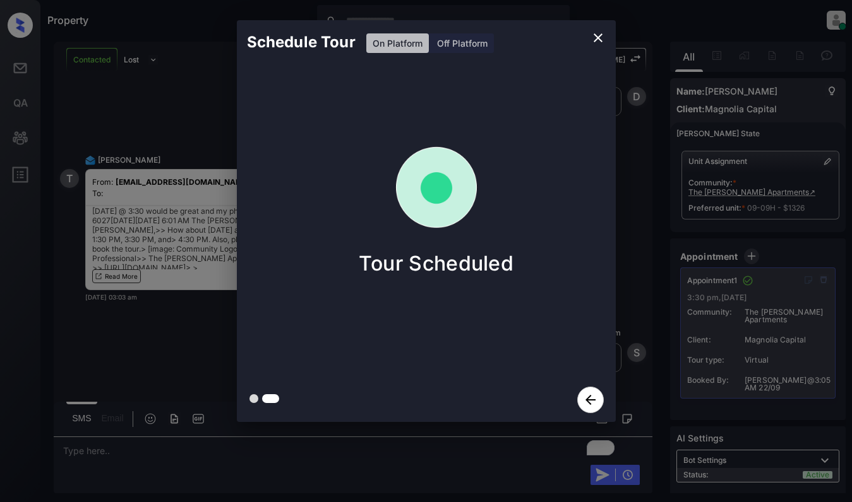
click at [206, 359] on div "Schedule Tour On Platform Off Platform Tour Scheduled" at bounding box center [426, 221] width 852 height 443
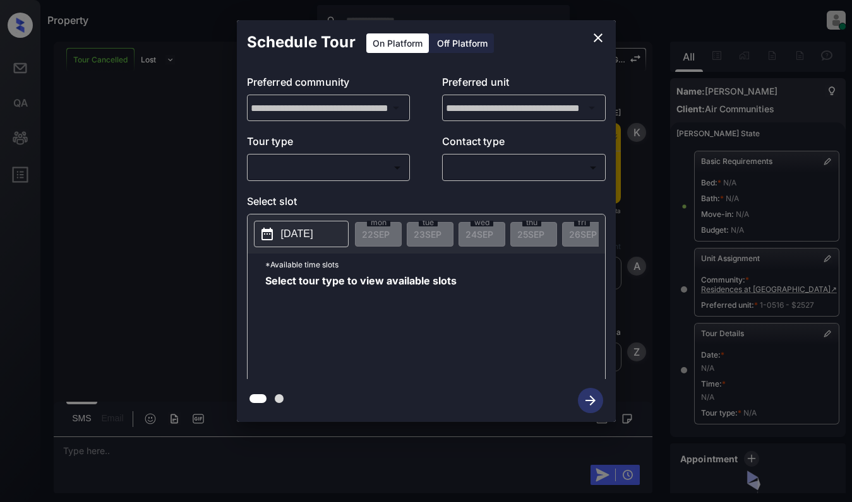
scroll to position [6577, 0]
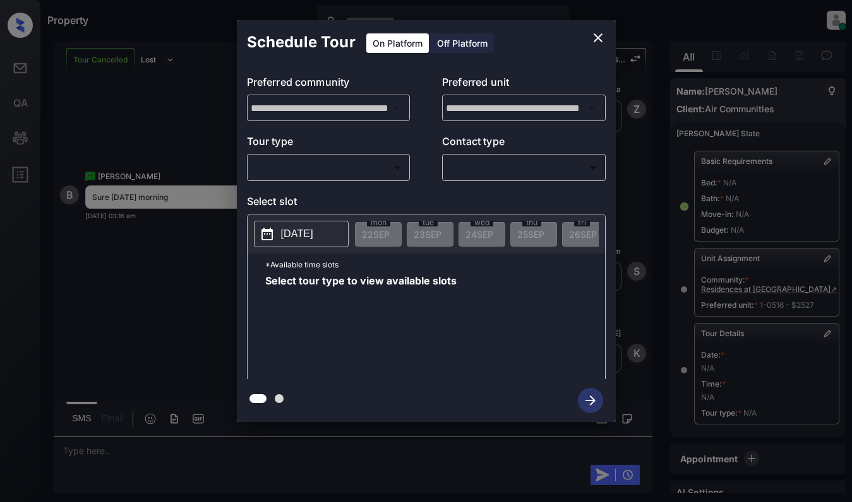
click at [338, 167] on body "Property [PERSON_NAME] Online Set yourself offline Set yourself on break Profil…" at bounding box center [426, 251] width 852 height 502
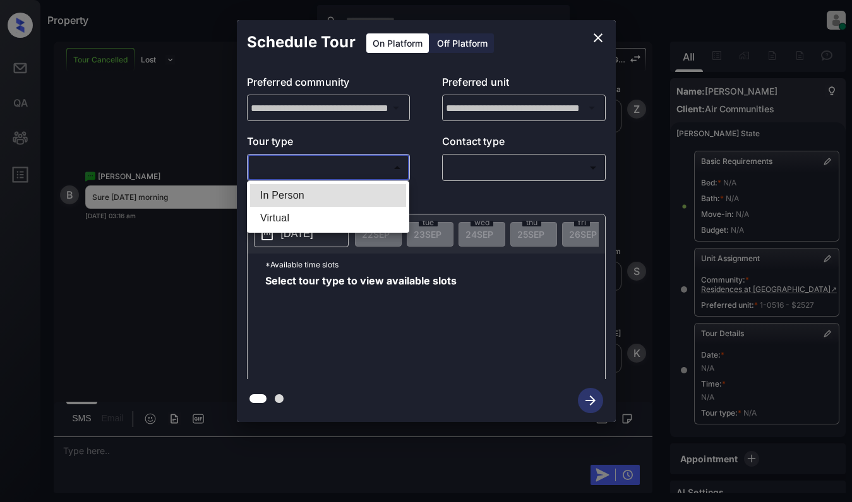
click at [341, 194] on li "In Person" at bounding box center [328, 195] width 156 height 23
type input "********"
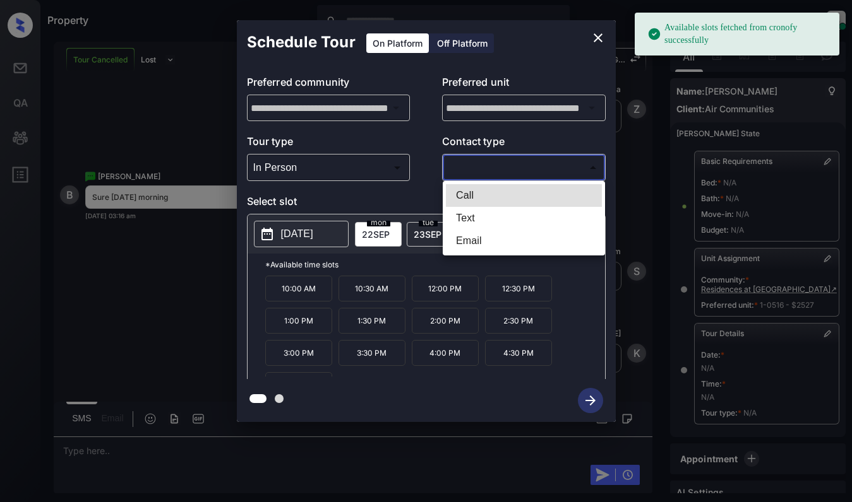
click at [492, 163] on body "Available slots fetched from cronofy successfully Property [PERSON_NAME] Online…" at bounding box center [426, 251] width 852 height 502
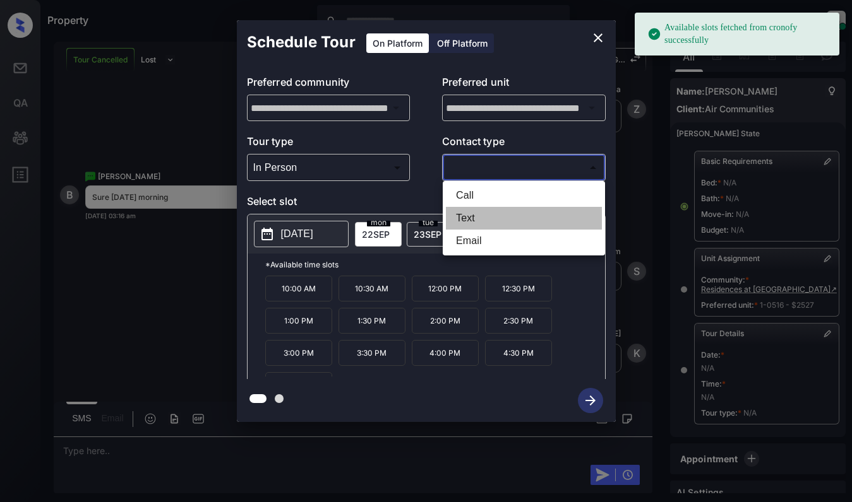
click at [501, 216] on li "Text" at bounding box center [524, 218] width 156 height 23
type input "****"
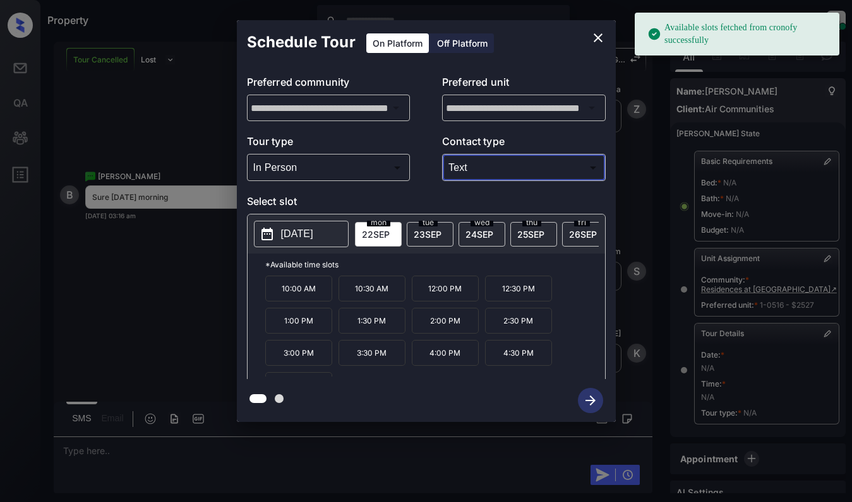
click at [308, 230] on p "2025-09-22" at bounding box center [297, 234] width 32 height 15
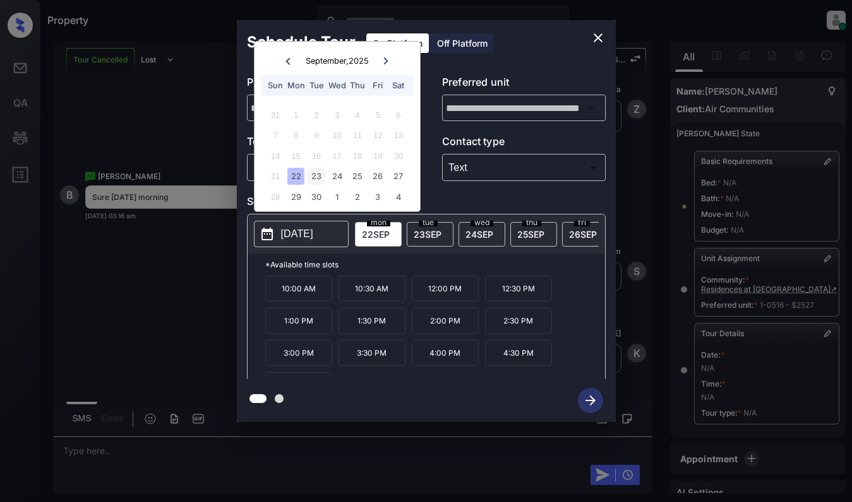
click at [316, 172] on div "23" at bounding box center [315, 176] width 17 height 17
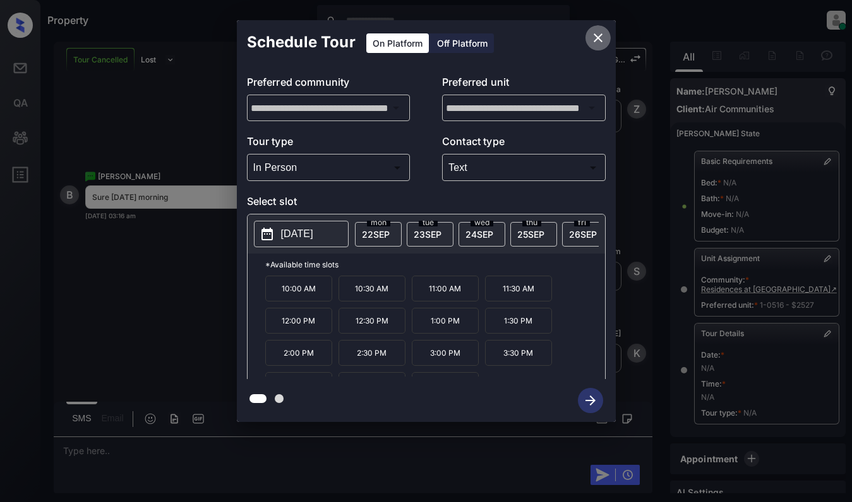
click at [595, 39] on icon "close" at bounding box center [597, 37] width 15 height 15
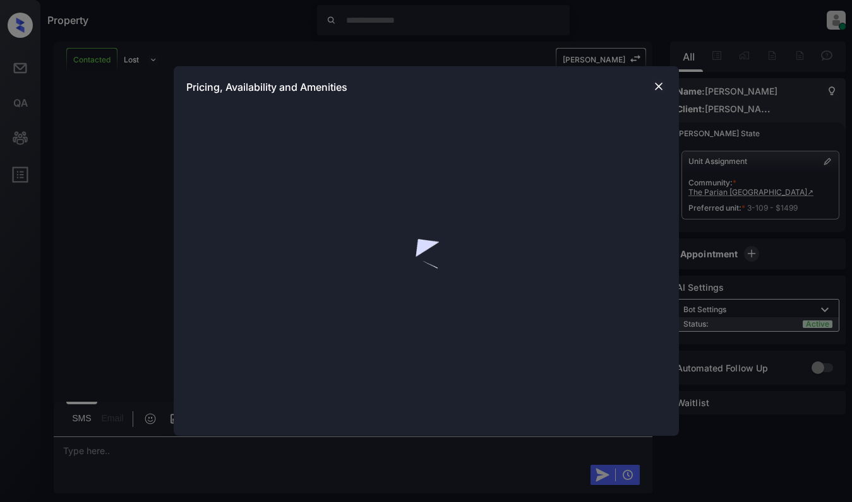
scroll to position [2771, 0]
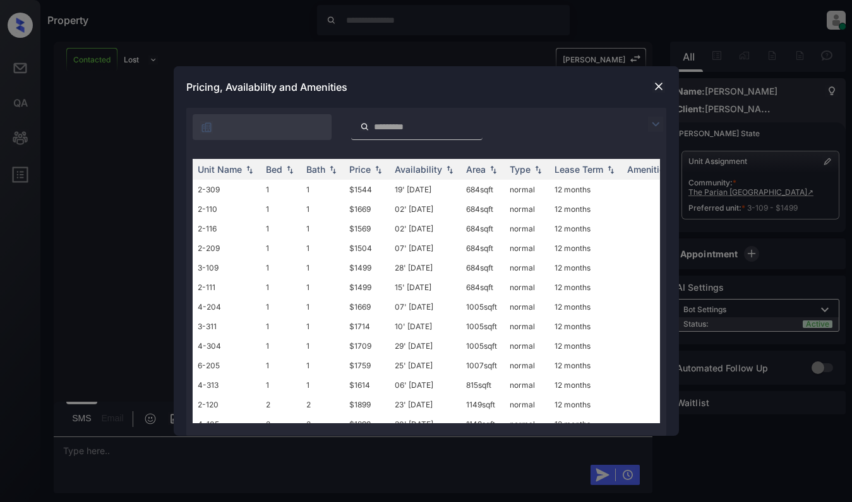
click at [653, 124] on img at bounding box center [655, 124] width 15 height 15
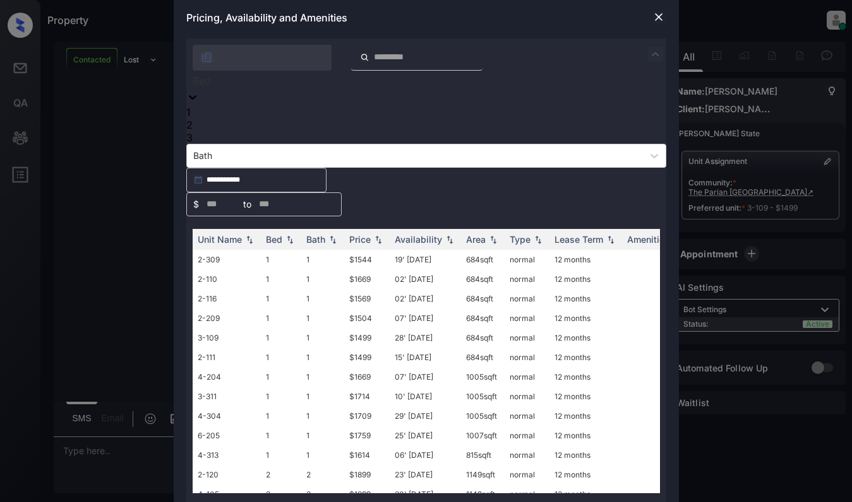
click at [222, 91] on div "Bed" at bounding box center [426, 81] width 480 height 20
click at [211, 119] on div "1" at bounding box center [426, 112] width 480 height 13
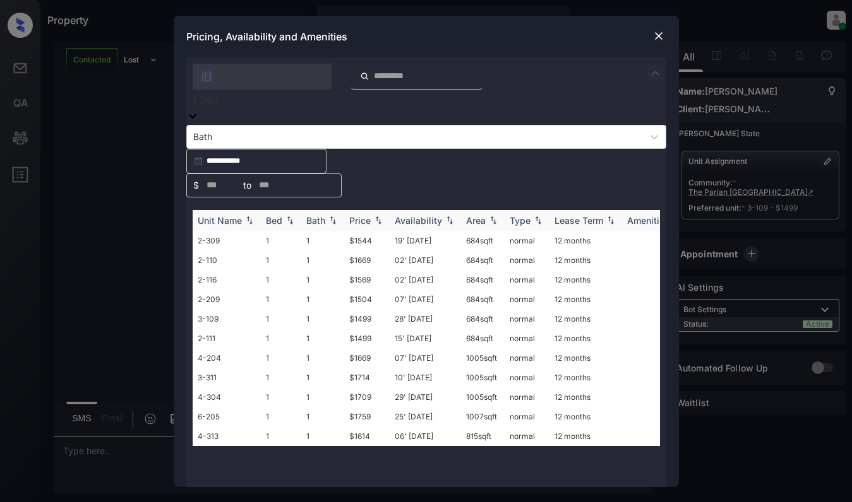
click at [361, 215] on div "Price" at bounding box center [359, 220] width 21 height 11
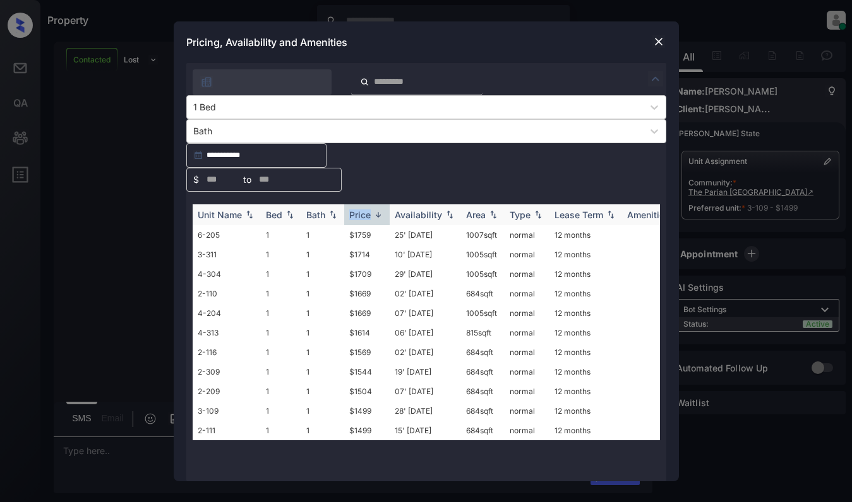
click at [361, 210] on div "Price" at bounding box center [359, 215] width 21 height 11
click at [362, 225] on td "$1499" at bounding box center [366, 235] width 45 height 20
click at [660, 48] on img at bounding box center [658, 41] width 13 height 13
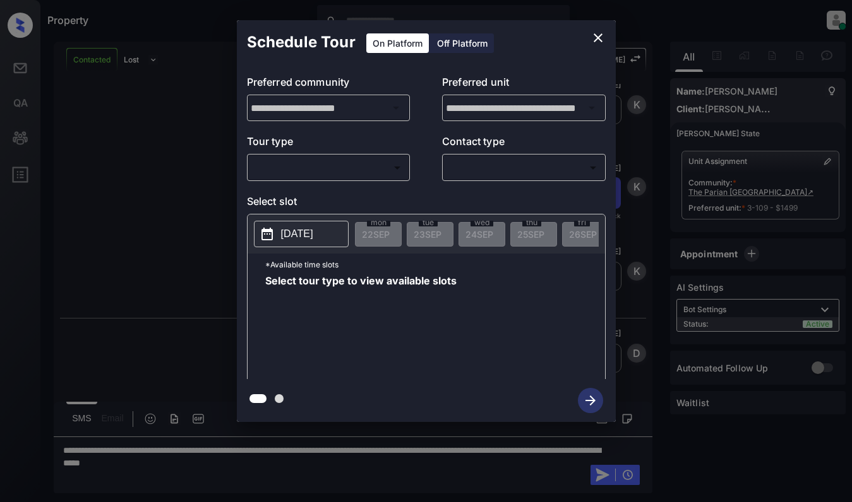
click at [342, 165] on body "Property [PERSON_NAME] Online Set yourself offline Set yourself on break Profil…" at bounding box center [426, 251] width 852 height 502
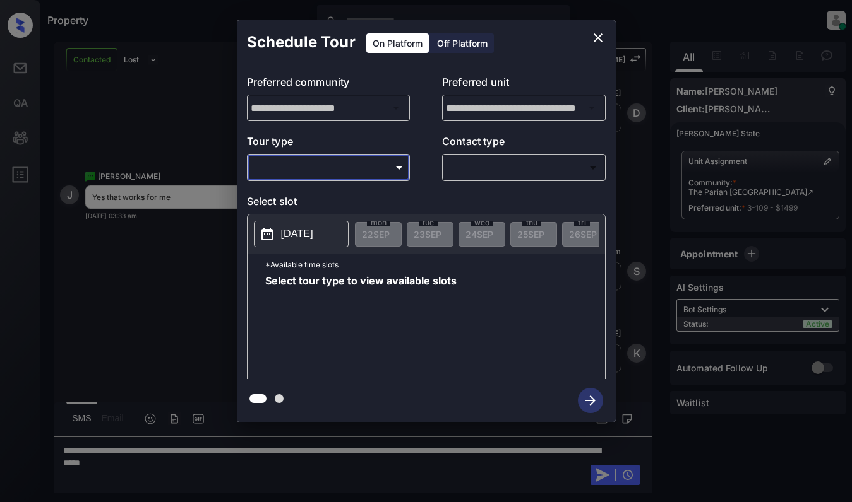
type input "*******"
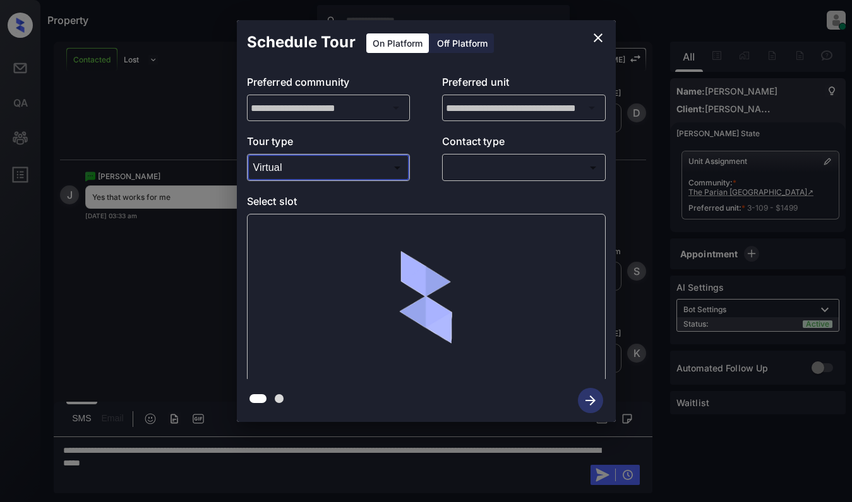
scroll to position [3094, 0]
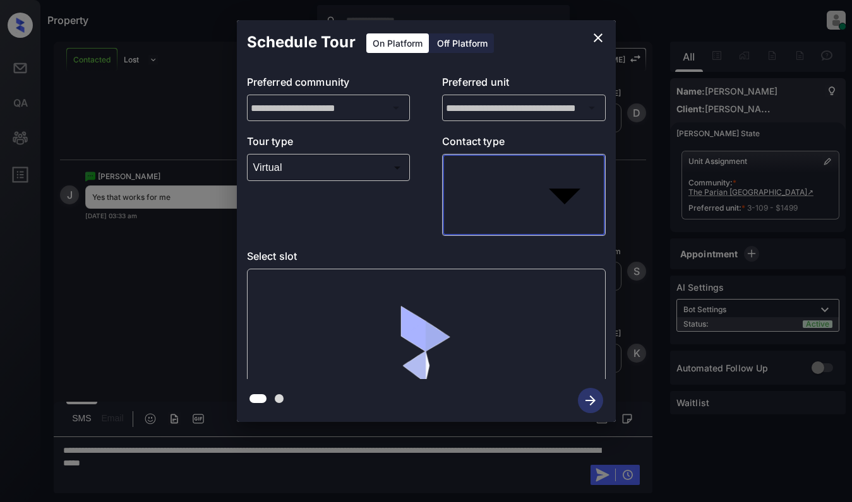
click at [482, 163] on body "Property [PERSON_NAME] Online Set yourself offline Set yourself on break Profil…" at bounding box center [426, 251] width 852 height 502
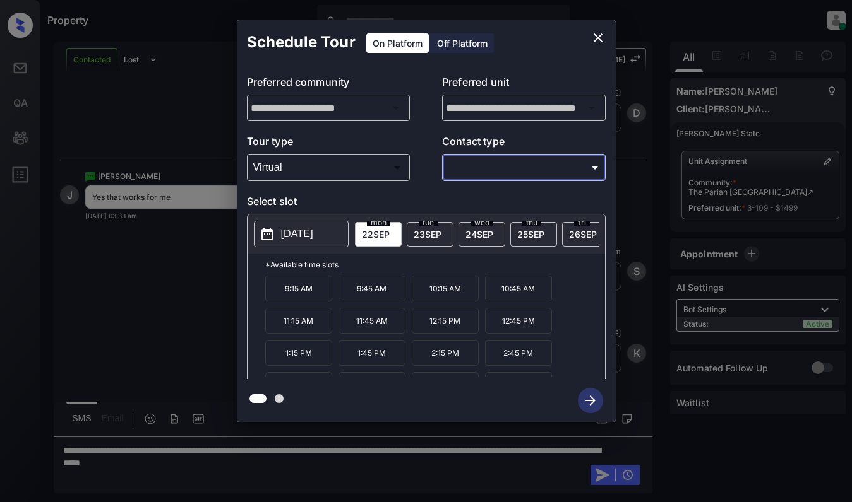
type input "****"
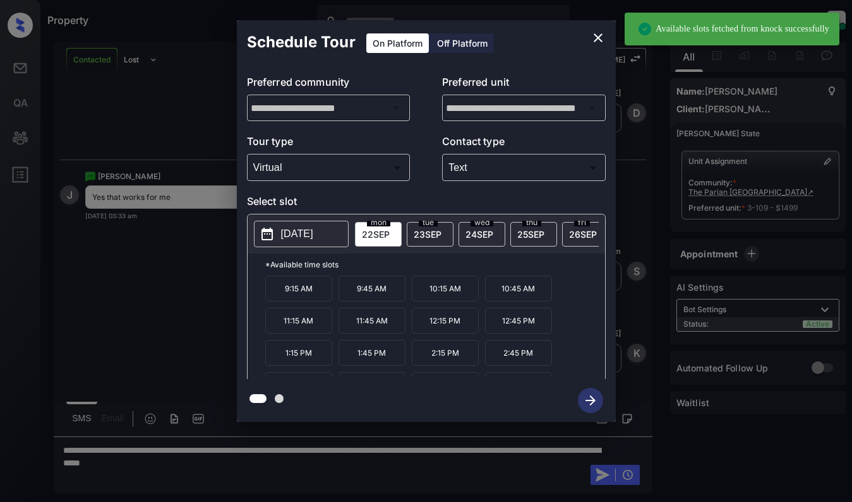
click at [422, 230] on span "[DATE]" at bounding box center [427, 234] width 28 height 11
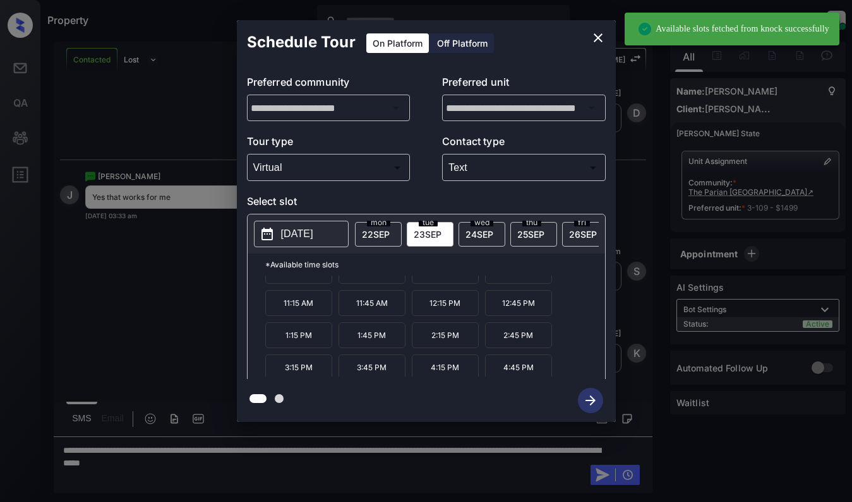
scroll to position [54, 0]
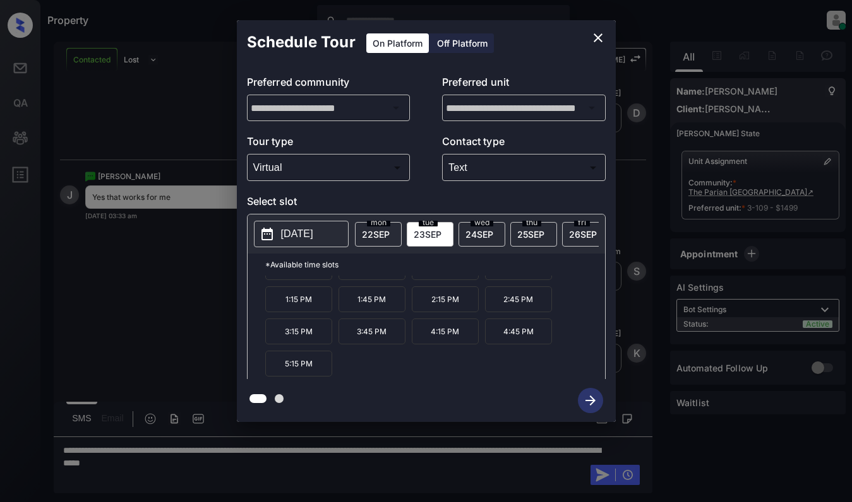
click at [440, 338] on p "4:15 PM" at bounding box center [445, 332] width 67 height 26
click at [592, 400] on icon "button" at bounding box center [590, 401] width 10 height 10
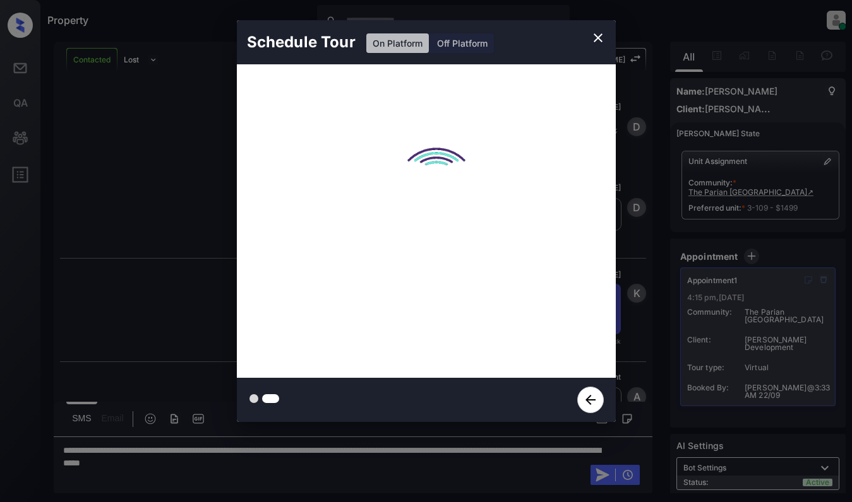
scroll to position [3446, 0]
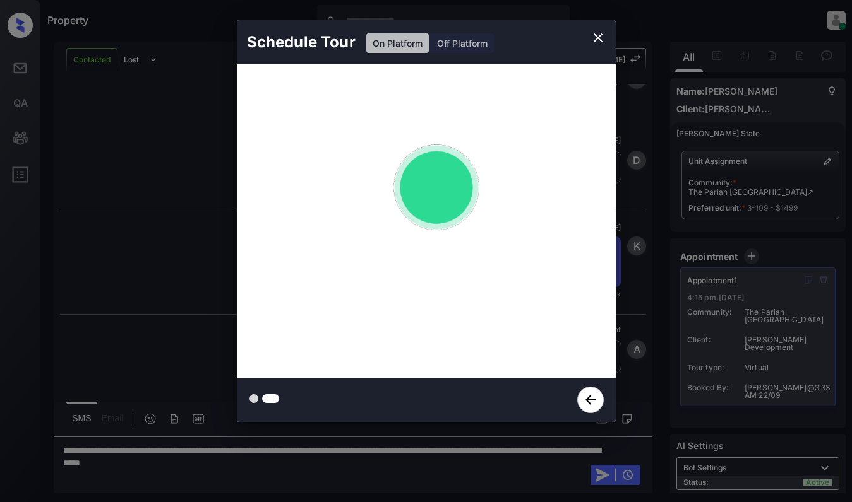
click at [208, 265] on div "Schedule Tour On Platform Off Platform Tour Scheduled" at bounding box center [426, 221] width 852 height 443
